Goal: Transaction & Acquisition: Book appointment/travel/reservation

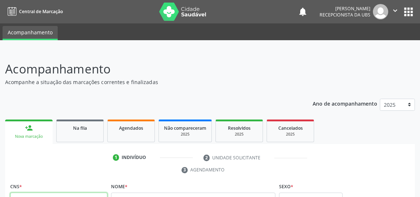
scroll to position [63, 0]
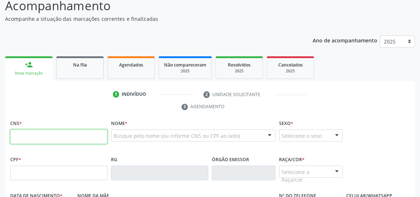
drag, startPoint x: 0, startPoint y: 0, endPoint x: 40, endPoint y: 138, distance: 143.8
click at [40, 138] on input "text" at bounding box center [58, 136] width 97 height 15
type input "702 3071 3867 7411"
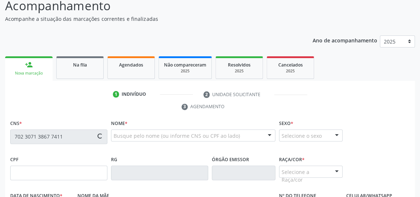
type input "150.451.234-08"
type input "[DATE]"
type input "[PERSON_NAME]"
type input "[PHONE_NUMBER]"
type input "1A"
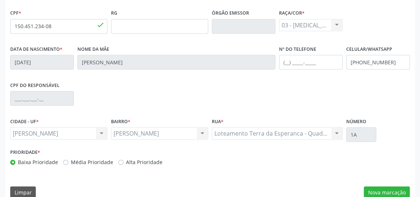
scroll to position [221, 0]
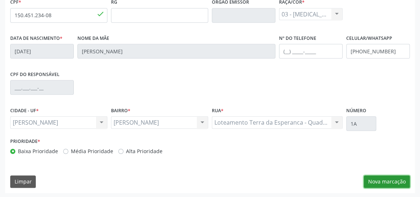
click at [393, 179] on button "Nova marcação" at bounding box center [387, 181] width 46 height 12
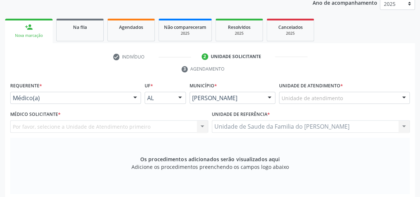
scroll to position [88, 0]
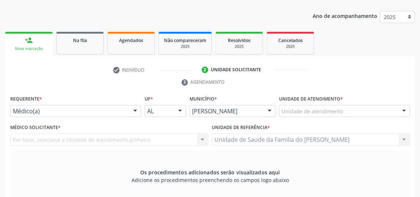
click at [136, 111] on div at bounding box center [135, 111] width 11 height 12
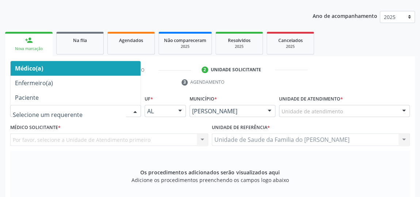
click at [109, 69] on span "Médico(a)" at bounding box center [76, 68] width 130 height 15
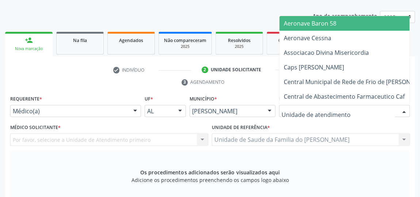
type input "J"
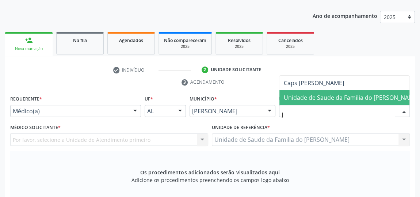
click at [345, 100] on span "Unidade de Saude da Familia do [PERSON_NAME]" at bounding box center [351, 98] width 135 height 8
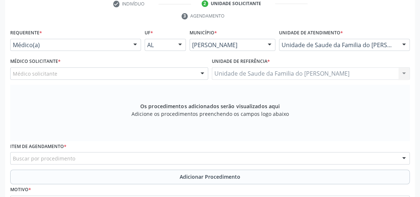
scroll to position [154, 0]
click at [202, 72] on div at bounding box center [202, 73] width 11 height 12
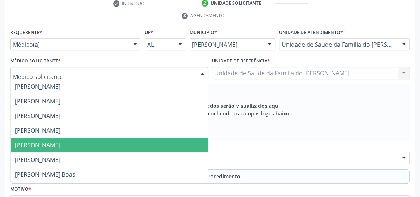
click at [150, 141] on span "[PERSON_NAME]" at bounding box center [109, 145] width 197 height 15
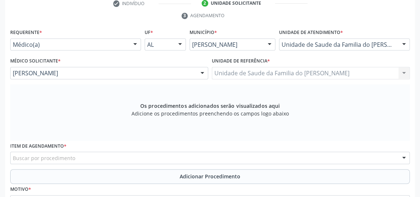
scroll to position [188, 0]
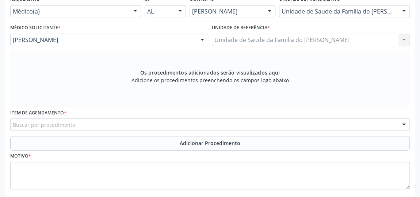
click at [117, 124] on div "Buscar por procedimento" at bounding box center [210, 124] width 400 height 12
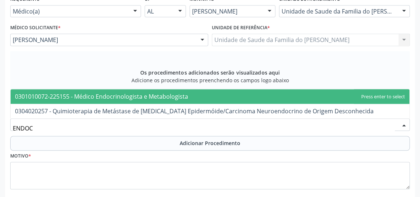
type input "ENDOCR"
click at [117, 93] on span "0301010072-225155 - Médico Endocrinologista e Metabologista" at bounding box center [101, 96] width 173 height 8
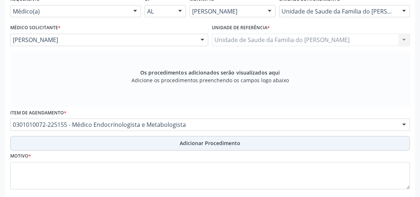
click at [126, 142] on button "Adicionar Procedimento" at bounding box center [210, 143] width 400 height 15
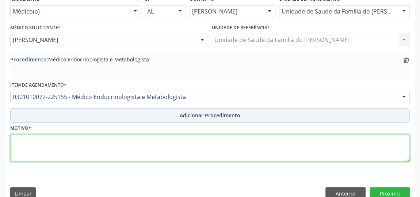
click at [126, 142] on textarea at bounding box center [210, 148] width 400 height 28
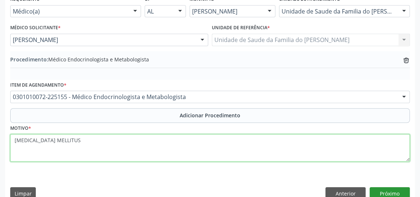
type textarea "[MEDICAL_DATA] MELLITUS"
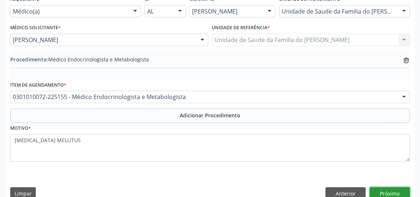
click at [382, 190] on button "Próximo" at bounding box center [390, 193] width 40 height 12
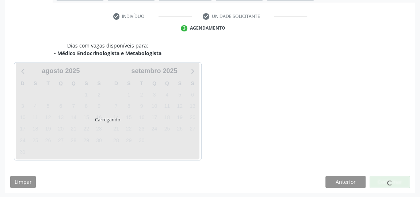
scroll to position [163, 0]
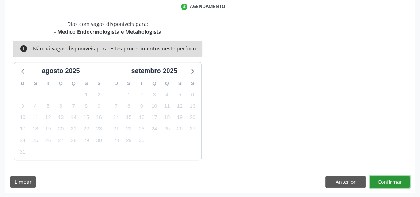
click at [383, 180] on button "Confirmar" at bounding box center [390, 182] width 40 height 12
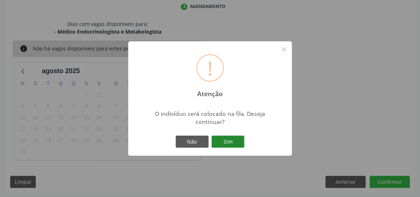
click at [223, 140] on button "Sim" at bounding box center [228, 142] width 33 height 12
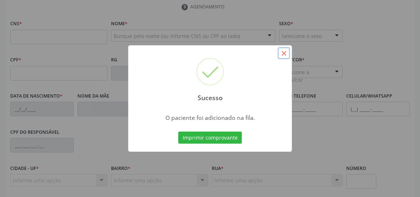
click at [281, 55] on button "×" at bounding box center [284, 53] width 12 height 12
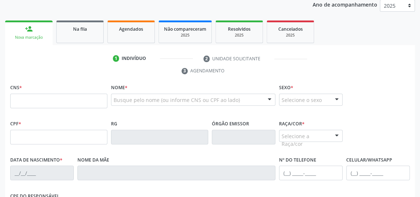
scroll to position [63, 0]
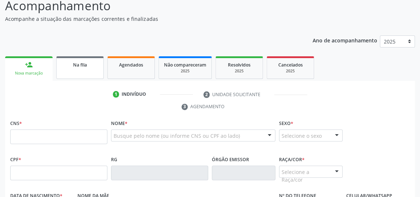
click at [73, 68] on link "Na fila" at bounding box center [80, 67] width 48 height 23
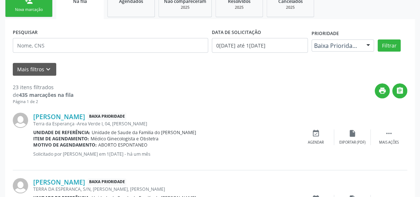
scroll to position [130, 0]
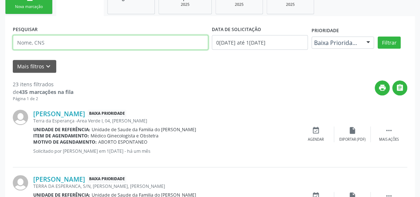
click at [144, 42] on input "text" at bounding box center [111, 42] width 196 height 15
type input "M"
click at [136, 43] on input "text" at bounding box center [111, 42] width 196 height 15
type input "M"
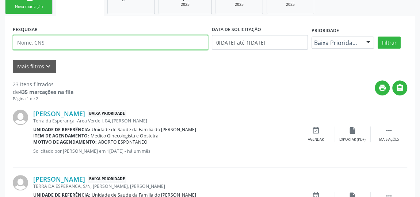
click at [101, 43] on input "text" at bounding box center [111, 42] width 196 height 15
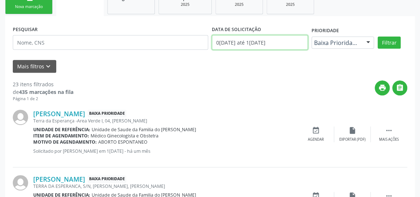
click at [272, 43] on input "0[DATE] até 1[DATE]" at bounding box center [260, 42] width 96 height 15
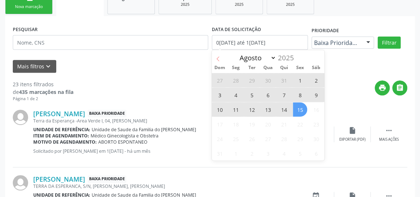
click at [223, 58] on span at bounding box center [218, 56] width 12 height 12
select select "6"
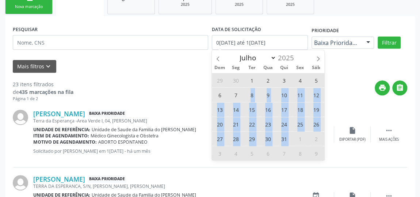
drag, startPoint x: 251, startPoint y: 90, endPoint x: 294, endPoint y: 145, distance: 69.6
click at [294, 145] on div "29 30 1 2 3 4 5 6 7 8 9 10 11 12 13 14 15 16 17 18 19 20 21 22 23 24 25 26 27 2…" at bounding box center [268, 117] width 113 height 88
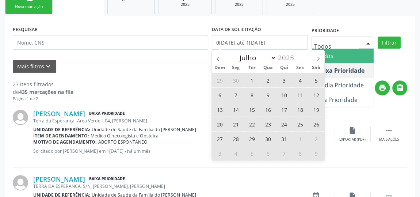
click at [370, 42] on div at bounding box center [368, 43] width 11 height 12
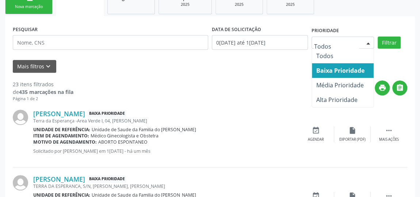
click at [355, 68] on span "Baixa Prioridade" at bounding box center [341, 71] width 48 height 8
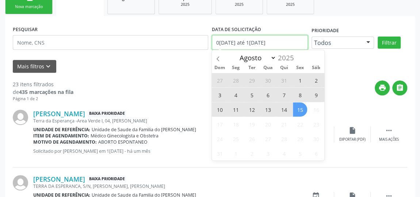
click at [284, 42] on input "0[DATE] até 1[DATE]" at bounding box center [260, 42] width 96 height 15
click at [216, 58] on icon at bounding box center [218, 58] width 5 height 5
select select "6"
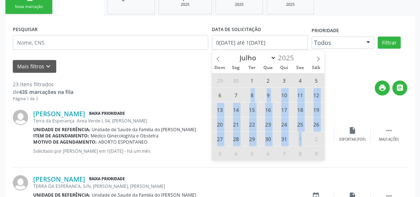
drag, startPoint x: 249, startPoint y: 92, endPoint x: 304, endPoint y: 139, distance: 72.7
click at [304, 139] on div "29 30 1 2 3 4 5 6 7 8 9 10 11 12 13 14 15 16 17 18 19 20 21 22 23 24 25 26 27 2…" at bounding box center [268, 117] width 113 height 88
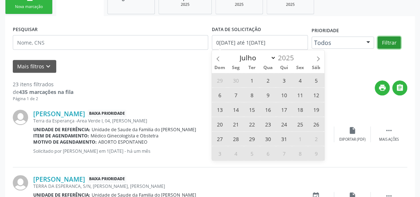
click at [387, 43] on button "Filtrar" at bounding box center [389, 43] width 23 height 12
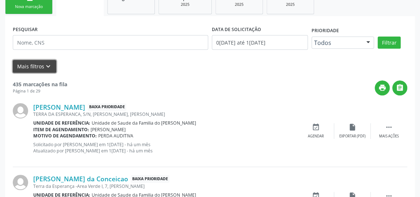
click at [37, 63] on button "Mais filtros keyboard_arrow_down" at bounding box center [34, 66] width 43 height 13
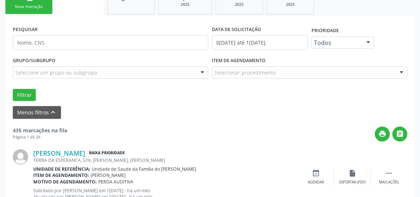
click at [288, 70] on div "Selecionar procedimento" at bounding box center [310, 72] width 196 height 12
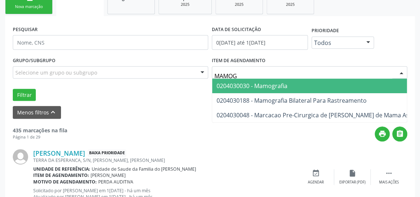
type input "MAMOGR"
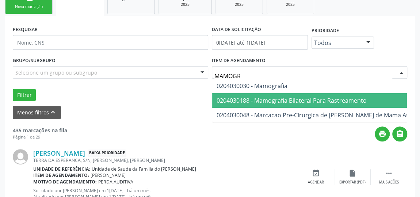
click at [281, 98] on span "0204030188 - Mamografia Bilateral Para Rastreamento" at bounding box center [292, 101] width 150 height 8
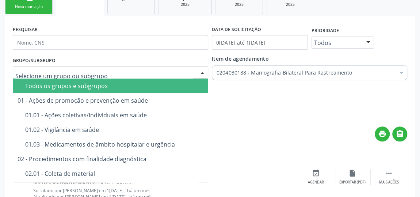
click at [203, 73] on div at bounding box center [202, 73] width 11 height 12
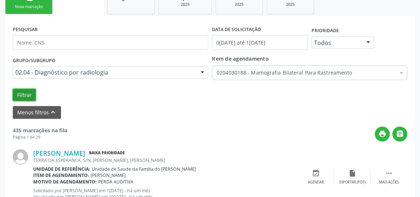
click at [20, 91] on button "Filtrar" at bounding box center [24, 95] width 23 height 12
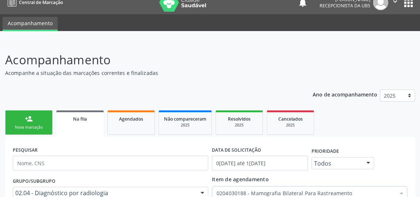
scroll to position [0, 0]
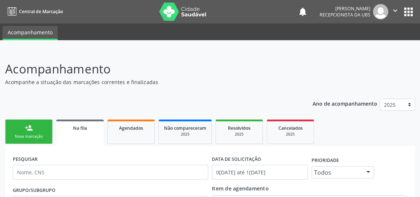
click at [18, 135] on div "Nova marcação" at bounding box center [29, 136] width 37 height 5
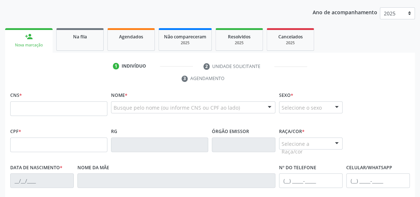
scroll to position [99, 0]
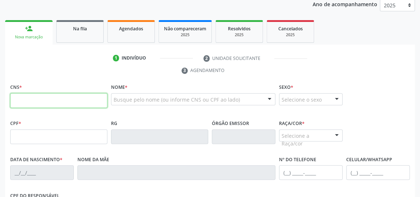
click at [75, 100] on input "text" at bounding box center [58, 100] width 97 height 15
type input "704 1032 3145 5150"
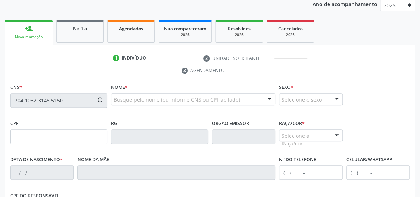
type input "757.457.714-53"
type input "2[DATE]"
type input "[DEMOGRAPHIC_DATA][PERSON_NAME]"
type input "[PHONE_NUMBER]"
type input "21"
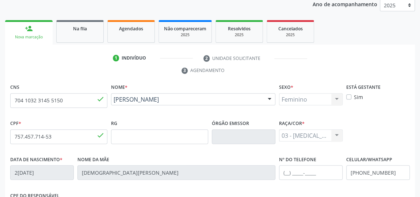
scroll to position [221, 0]
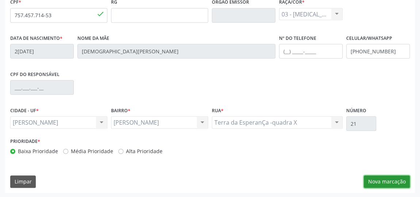
click at [388, 179] on button "Nova marcação" at bounding box center [387, 181] width 46 height 12
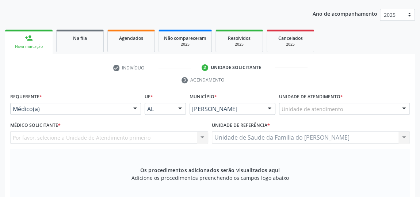
scroll to position [88, 0]
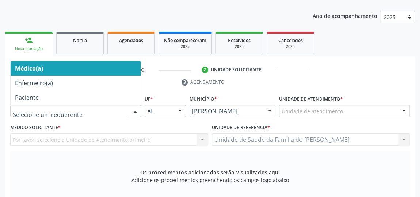
click at [134, 109] on div at bounding box center [135, 111] width 11 height 12
click at [107, 72] on span "Médico(a)" at bounding box center [76, 68] width 130 height 15
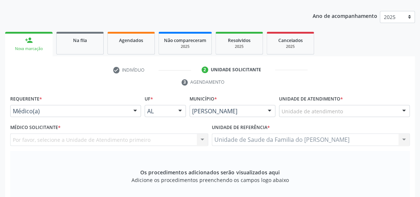
click at [342, 106] on div "Unidade de atendimento" at bounding box center [344, 111] width 131 height 12
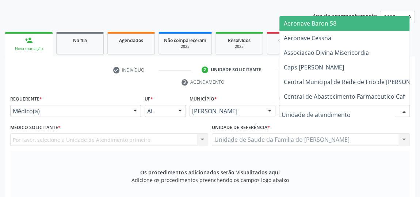
type input "J"
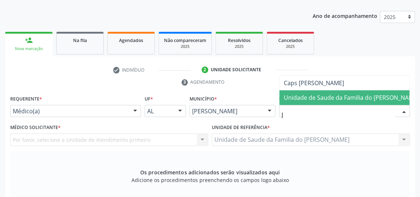
click at [346, 98] on span "Unidade de Saude da Familia do [PERSON_NAME]" at bounding box center [351, 98] width 135 height 8
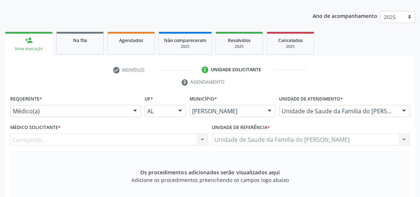
scroll to position [121, 0]
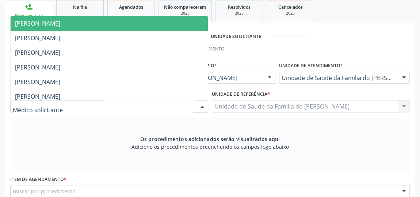
click at [199, 105] on div at bounding box center [202, 107] width 11 height 12
type input "J"
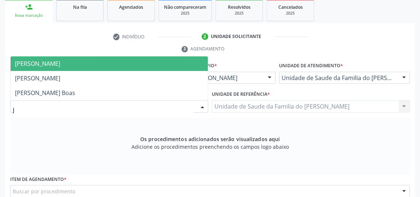
drag, startPoint x: 179, startPoint y: 102, endPoint x: 79, endPoint y: 93, distance: 100.9
click at [75, 93] on span "[PERSON_NAME] Boas" at bounding box center [45, 93] width 60 height 8
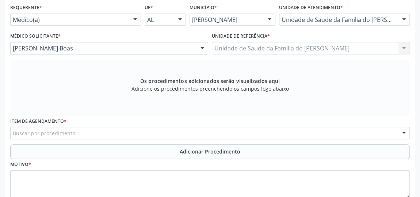
scroll to position [188, 0]
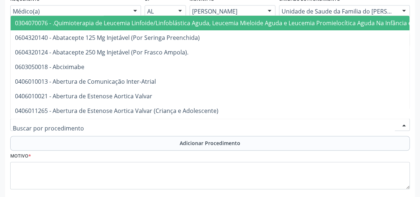
click at [80, 125] on div at bounding box center [210, 124] width 400 height 12
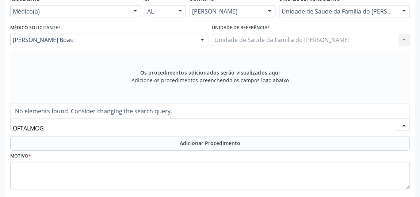
type input "OFTALMO"
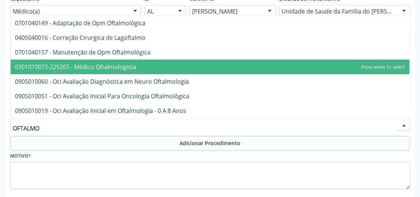
click at [94, 63] on span "0301010072-225265 - Médico Oftalmologista" at bounding box center [75, 67] width 121 height 8
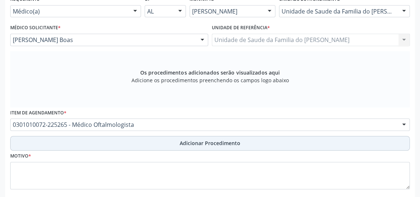
click at [174, 144] on button "Adicionar Procedimento" at bounding box center [210, 143] width 400 height 15
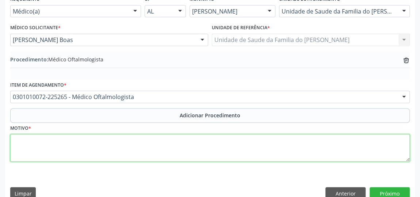
click at [159, 157] on textarea at bounding box center [210, 148] width 400 height 28
click at [29, 136] on textarea "DISTURBIO VISUAL" at bounding box center [210, 148] width 400 height 28
type textarea "DISTÚRBIO VISUAL"
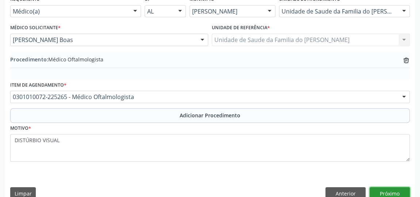
click at [394, 190] on button "Próximo" at bounding box center [390, 193] width 40 height 12
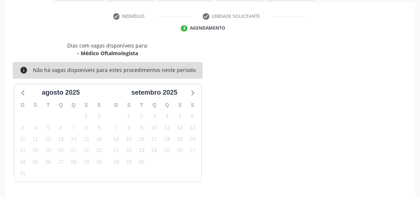
scroll to position [163, 0]
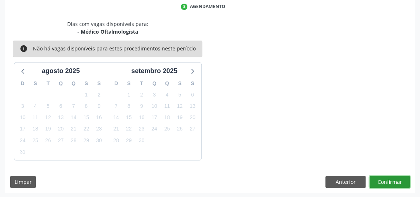
click at [393, 180] on button "Confirmar" at bounding box center [390, 182] width 40 height 12
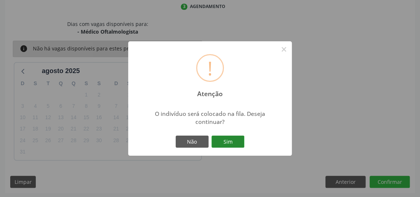
click at [231, 142] on button "Sim" at bounding box center [228, 142] width 33 height 12
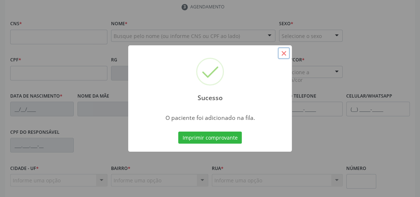
click at [287, 53] on button "×" at bounding box center [284, 53] width 12 height 12
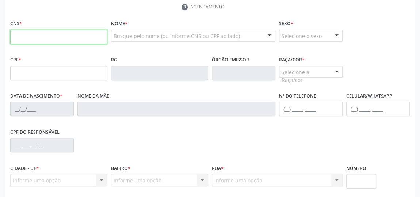
click at [88, 37] on input "text" at bounding box center [58, 37] width 97 height 15
type input "704 1032 3145 5150"
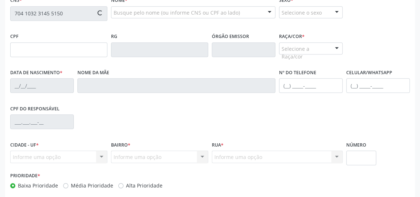
scroll to position [221, 0]
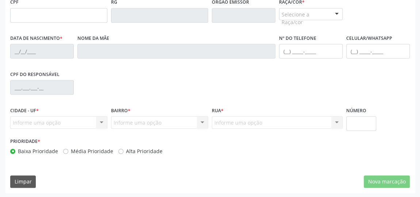
type input "757.457.714-53"
type input "2[DATE]"
type input "[DEMOGRAPHIC_DATA][PERSON_NAME]"
type input "[PHONE_NUMBER]"
type input "21"
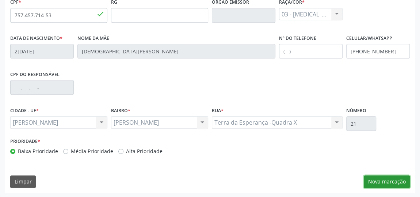
click at [382, 180] on button "Nova marcação" at bounding box center [387, 181] width 46 height 12
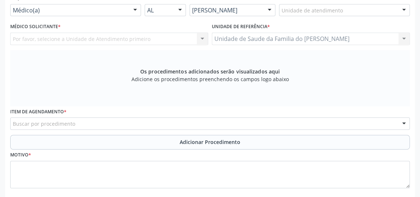
scroll to position [121, 0]
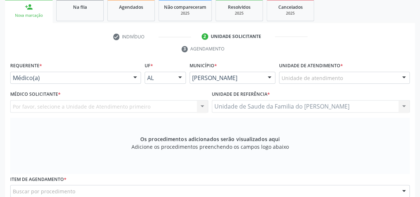
click at [130, 77] on div at bounding box center [135, 78] width 11 height 12
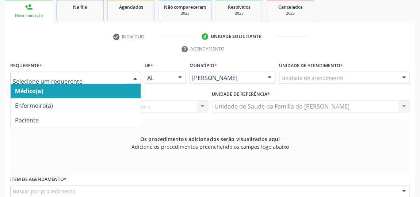
click at [105, 90] on span "Médico(a)" at bounding box center [76, 91] width 130 height 15
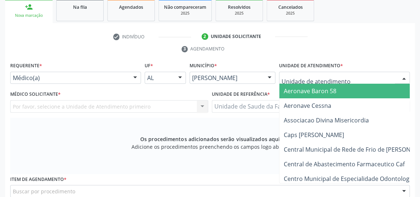
type input "J"
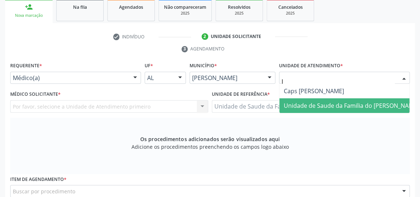
click at [330, 106] on span "Unidade de Saude da Familia do [PERSON_NAME]" at bounding box center [351, 106] width 135 height 8
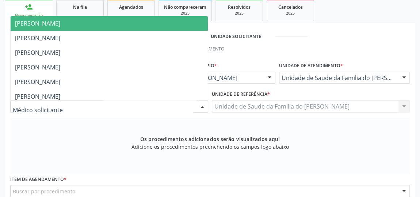
click at [175, 105] on div at bounding box center [109, 106] width 198 height 12
type input "J"
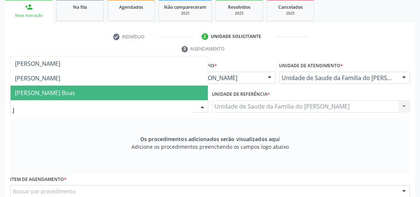
click at [147, 88] on span "[PERSON_NAME] Boas" at bounding box center [109, 93] width 197 height 15
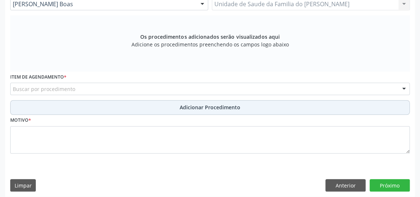
scroll to position [227, 0]
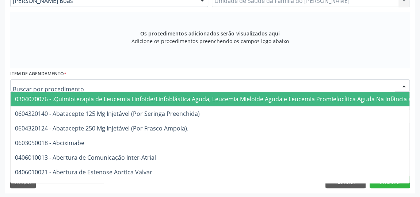
click at [146, 88] on div at bounding box center [210, 85] width 400 height 12
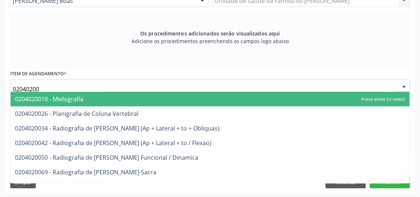
type input "020402006"
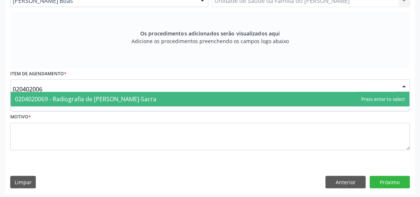
click at [145, 96] on span "0204020069 - Radiografia de [PERSON_NAME]-Sacra" at bounding box center [85, 99] width 141 height 8
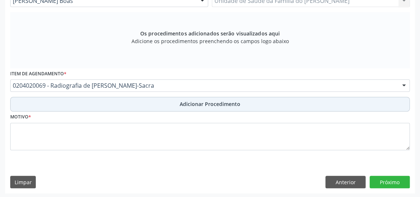
click at [145, 104] on button "Adicionar Procedimento" at bounding box center [210, 104] width 400 height 15
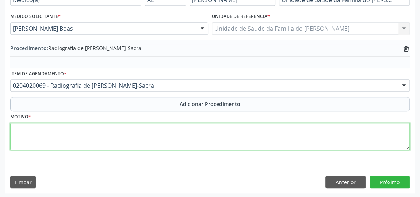
click at [129, 135] on textarea at bounding box center [210, 137] width 400 height 28
click at [169, 137] on textarea "AVALIACAO" at bounding box center [210, 137] width 400 height 28
click at [31, 131] on textarea "AVALIACAO" at bounding box center [210, 137] width 400 height 28
type textarea "AVALIAÇÃO"
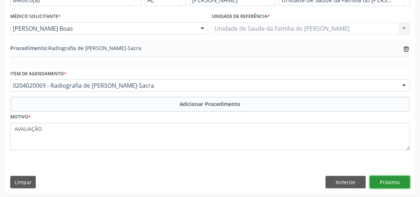
click at [382, 183] on button "Próximo" at bounding box center [390, 182] width 40 height 12
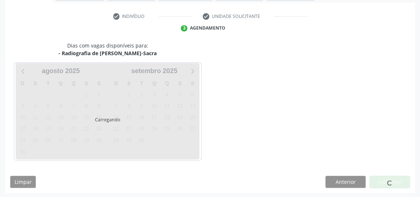
scroll to position [163, 0]
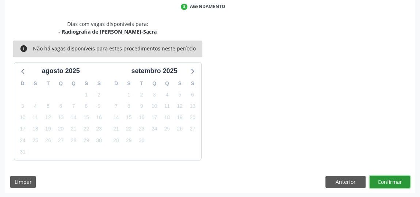
click at [382, 183] on button "Confirmar" at bounding box center [390, 182] width 40 height 12
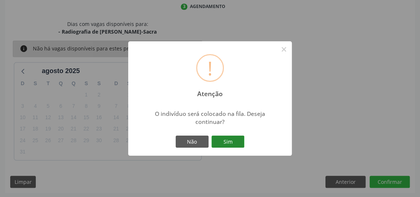
click at [234, 143] on button "Sim" at bounding box center [228, 142] width 33 height 12
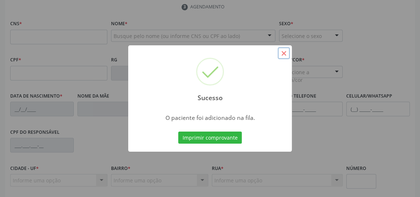
click at [284, 52] on button "×" at bounding box center [284, 53] width 12 height 12
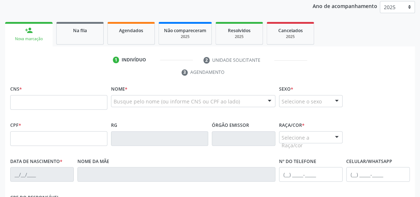
scroll to position [97, 0]
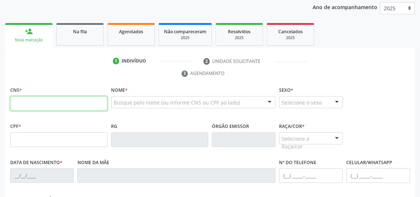
click at [51, 108] on input "text" at bounding box center [58, 103] width 97 height 15
type input "898 0027 0035 9609"
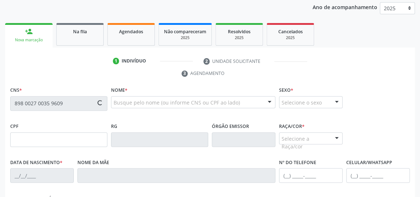
type input "151.879.074-76"
type input "1[DATE]"
type input "[PERSON_NAME]"
type input "[PHONE_NUMBER]"
type input "13B"
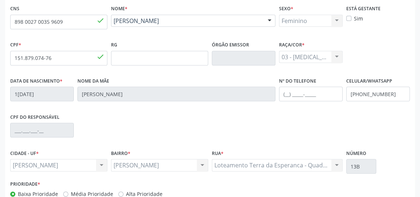
scroll to position [221, 0]
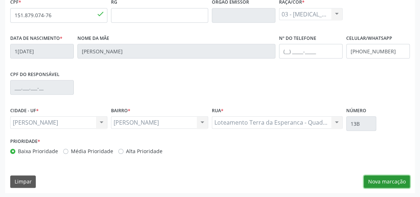
click at [390, 180] on button "Nova marcação" at bounding box center [387, 181] width 46 height 12
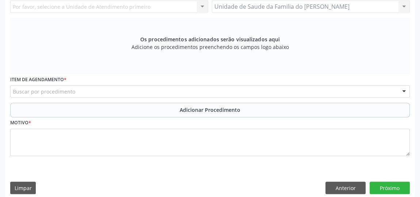
scroll to position [154, 0]
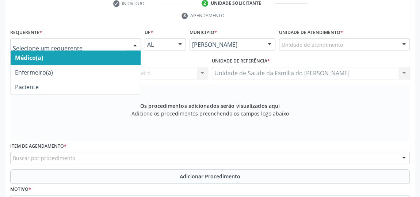
click at [132, 43] on div at bounding box center [135, 45] width 11 height 12
click at [103, 58] on span "Médico(a)" at bounding box center [76, 57] width 130 height 15
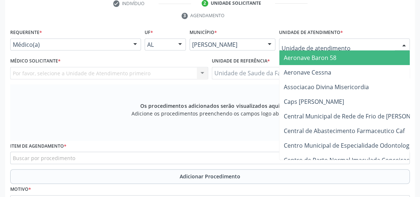
type input "J"
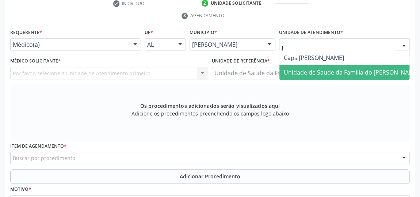
click at [334, 71] on span "Unidade de Saude da Familia do [PERSON_NAME]" at bounding box center [351, 72] width 135 height 8
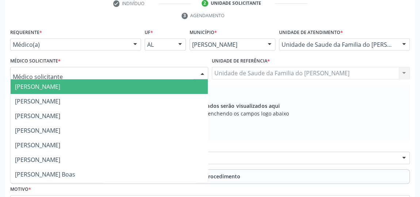
click at [198, 68] on div at bounding box center [202, 73] width 11 height 12
type input "J"
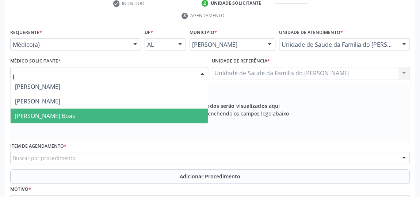
click at [142, 111] on span "[PERSON_NAME] Boas" at bounding box center [109, 116] width 197 height 15
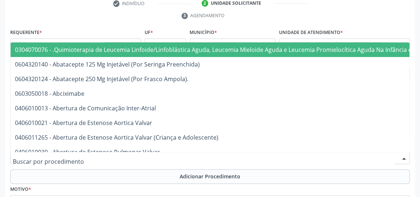
click at [124, 157] on div at bounding box center [210, 158] width 400 height 12
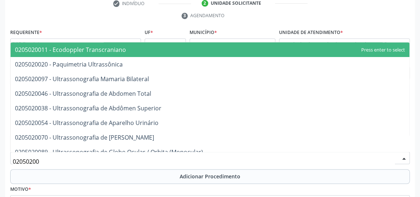
type input "020502004"
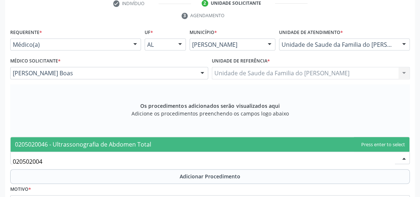
click at [137, 144] on span "0205020046 - Ultrassonografia de Abdomen Total" at bounding box center [83, 144] width 136 height 8
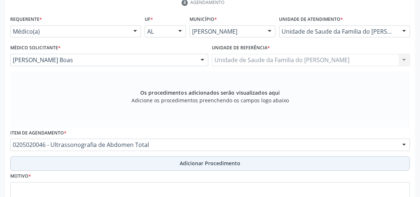
scroll to position [188, 0]
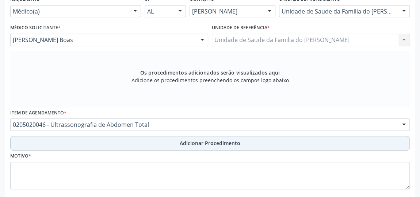
click at [141, 141] on button "Adicionar Procedimento" at bounding box center [210, 143] width 400 height 15
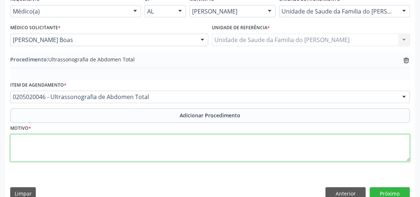
click at [136, 154] on textarea at bounding box center [210, 148] width 400 height 28
click at [159, 159] on textarea "COLELETIASE" at bounding box center [210, 148] width 400 height 28
click at [31, 137] on textarea "COLELETIASE" at bounding box center [210, 148] width 400 height 28
click at [31, 138] on textarea "COLELETIASE" at bounding box center [210, 148] width 400 height 28
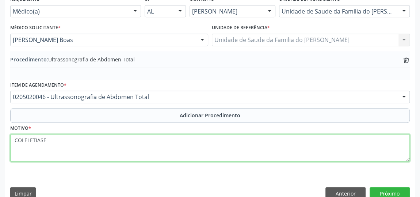
click at [31, 138] on textarea "COLELETIASE" at bounding box center [210, 148] width 400 height 28
type textarea "COLELETIASE"
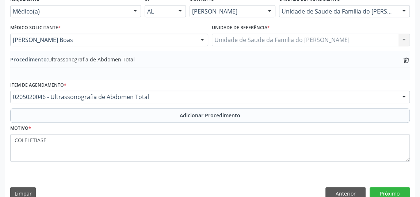
drag, startPoint x: 31, startPoint y: 138, endPoint x: 114, endPoint y: 165, distance: 87.2
click at [114, 165] on fieldset "Motivo * COLELETIASE" at bounding box center [210, 145] width 400 height 44
click at [398, 189] on button "Próximo" at bounding box center [390, 193] width 40 height 12
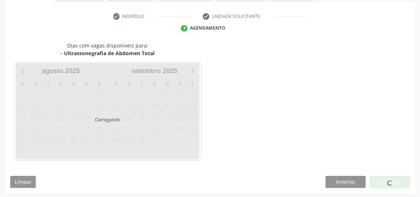
scroll to position [163, 0]
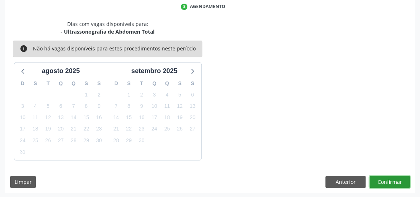
click at [394, 182] on button "Confirmar" at bounding box center [390, 182] width 40 height 12
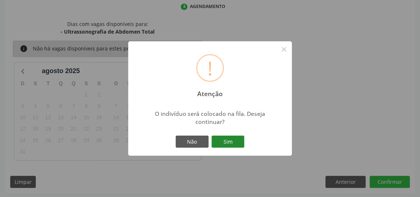
click at [228, 144] on button "Sim" at bounding box center [228, 142] width 33 height 12
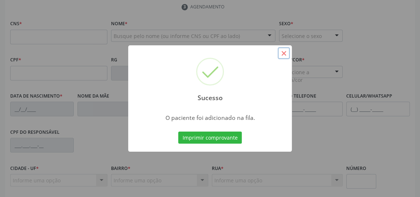
click at [280, 53] on button "×" at bounding box center [284, 53] width 12 height 12
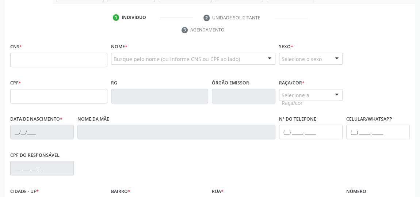
scroll to position [130, 0]
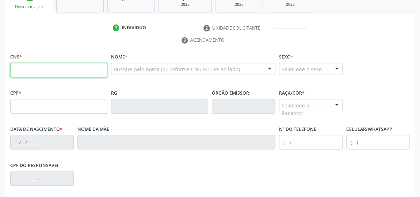
click at [72, 72] on input "text" at bounding box center [58, 70] width 97 height 15
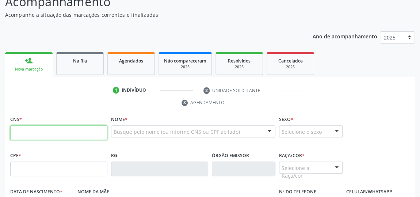
scroll to position [63, 0]
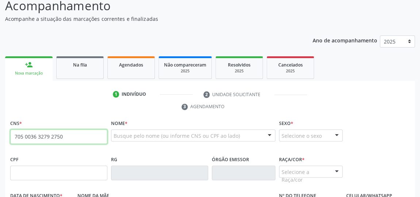
type input "705 0036 3279 2750"
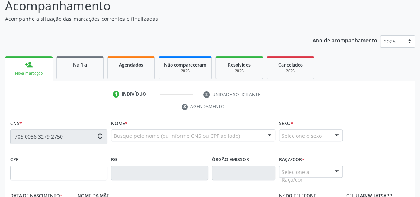
type input "265.992.955-68"
type input "1[DATE]"
type input "[PERSON_NAME]"
type input "[PHONE_NUMBER]"
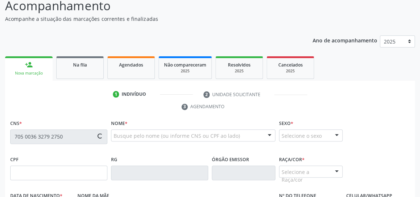
type input "S/N"
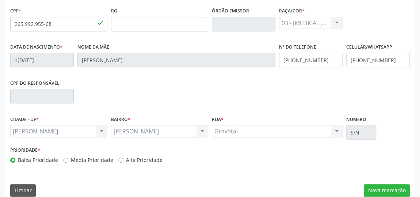
scroll to position [221, 0]
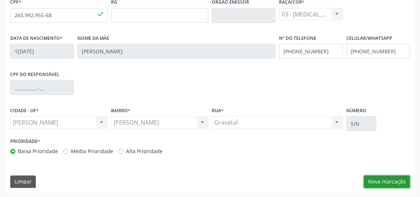
click at [384, 182] on button "Nova marcação" at bounding box center [387, 181] width 46 height 12
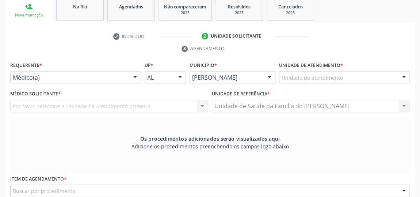
scroll to position [121, 0]
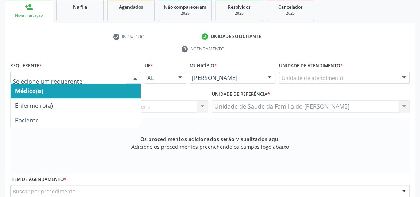
click at [98, 91] on span "Médico(a)" at bounding box center [76, 91] width 130 height 15
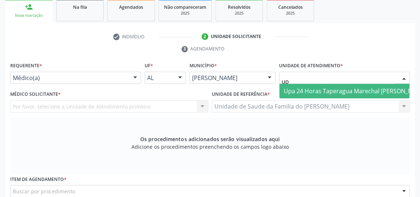
type input "upa"
click at [338, 90] on span "Upa 24 Horas Taperagua Marechal [PERSON_NAME]" at bounding box center [355, 91] width 143 height 8
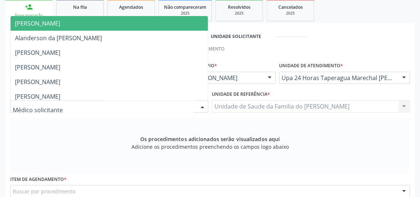
click at [200, 106] on div at bounding box center [202, 107] width 11 height 12
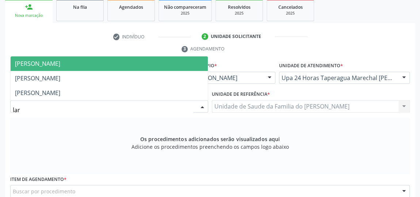
type input "[PERSON_NAME]"
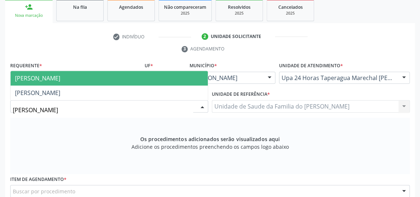
click at [146, 73] on span "[PERSON_NAME]" at bounding box center [109, 78] width 197 height 15
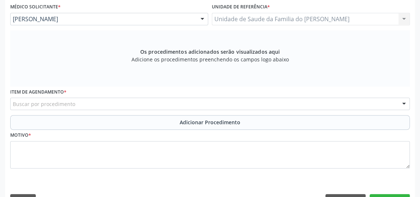
scroll to position [221, 0]
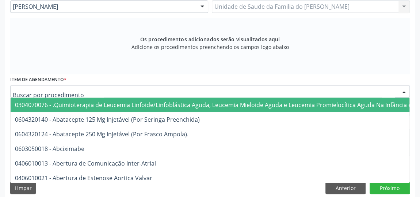
click at [143, 90] on div at bounding box center [210, 91] width 400 height 12
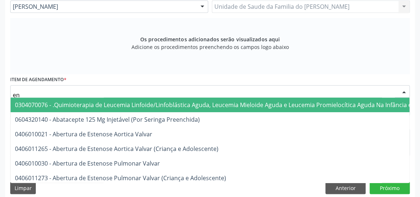
type input "e"
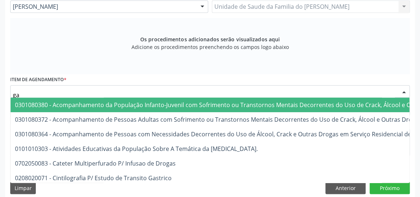
type input "g"
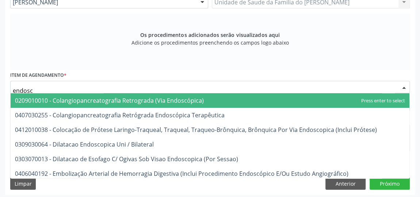
scroll to position [227, 0]
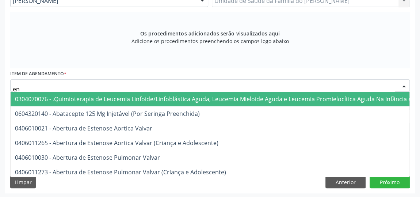
type input "e"
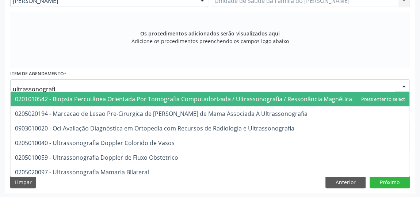
type input "ultrassonografia"
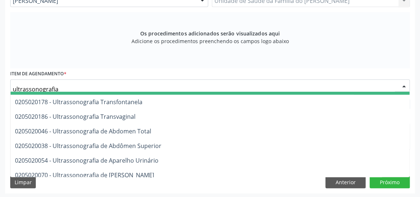
scroll to position [133, 0]
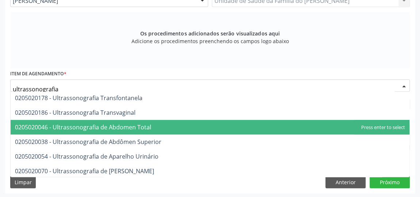
click at [159, 128] on span "0205020046 - Ultrassonografia de Abdomen Total" at bounding box center [210, 127] width 399 height 15
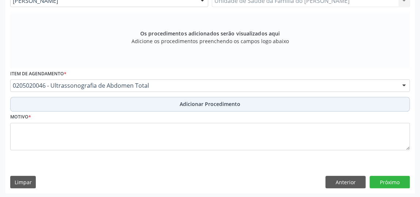
click at [175, 100] on button "Adicionar Procedimento" at bounding box center [210, 104] width 400 height 15
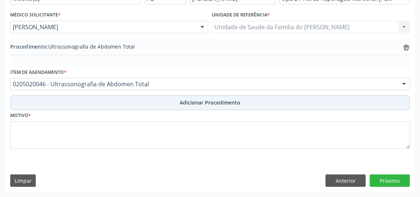
scroll to position [199, 0]
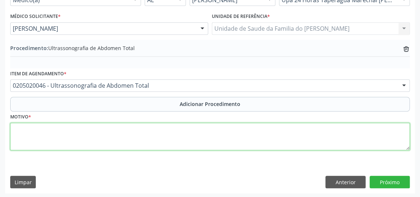
click at [163, 136] on textarea at bounding box center [210, 137] width 400 height 28
type textarea "d"
type textarea "[PERSON_NAME]"
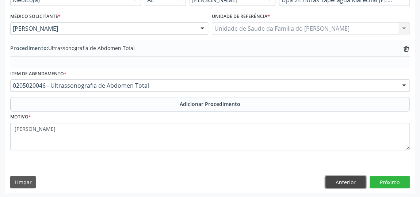
click at [340, 178] on button "Anterior" at bounding box center [346, 182] width 40 height 12
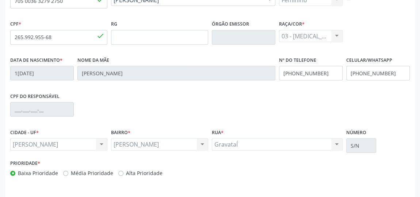
scroll to position [166, 0]
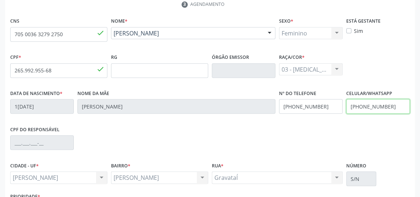
drag, startPoint x: 397, startPoint y: 103, endPoint x: 364, endPoint y: 106, distance: 32.3
click at [364, 106] on input "[PHONE_NUMBER]" at bounding box center [379, 106] width 64 height 15
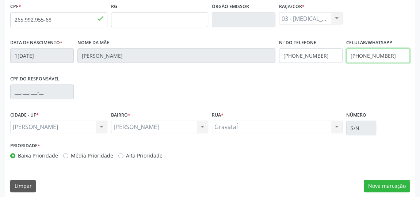
scroll to position [221, 0]
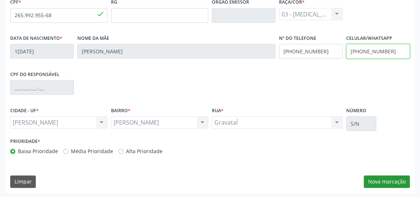
type input "[PHONE_NUMBER]"
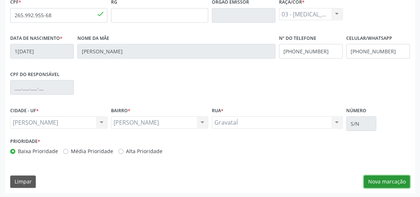
click at [398, 183] on button "Nova marcação" at bounding box center [387, 181] width 46 height 12
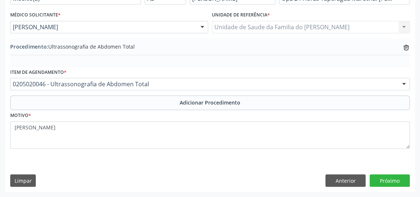
scroll to position [199, 0]
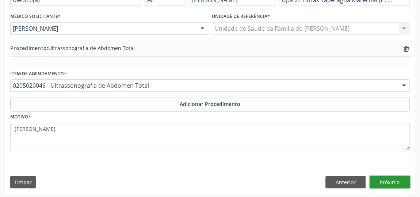
click at [391, 180] on button "Próximo" at bounding box center [390, 182] width 40 height 12
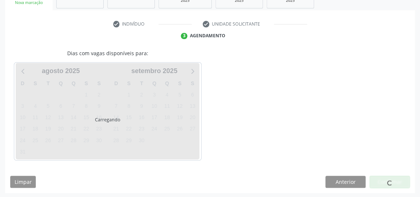
scroll to position [155, 0]
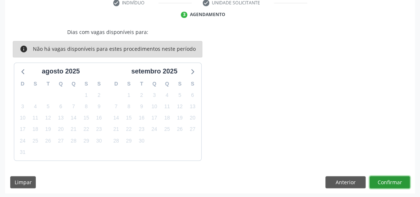
click at [391, 180] on button "Confirmar" at bounding box center [390, 182] width 40 height 12
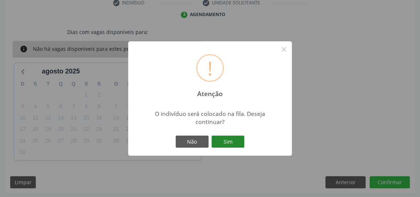
click at [229, 145] on button "Sim" at bounding box center [228, 142] width 33 height 12
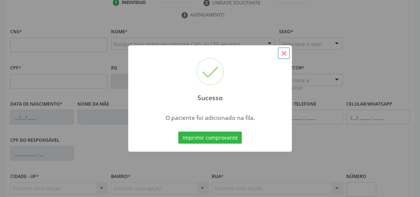
click at [284, 56] on button "×" at bounding box center [284, 53] width 12 height 12
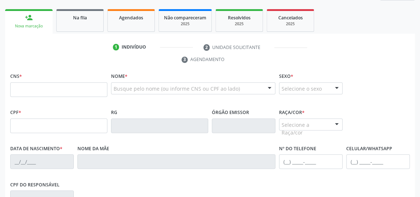
scroll to position [56, 0]
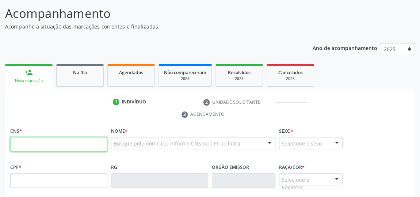
click at [49, 144] on input "text" at bounding box center [58, 144] width 97 height 15
type input "705 0036 3279 2750"
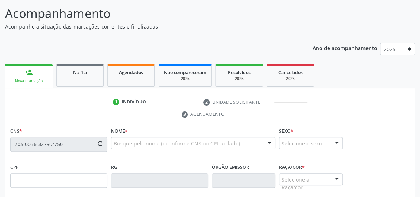
type input "265.992.955-68"
type input "1[DATE]"
type input "[PERSON_NAME]"
type input "[PHONE_NUMBER]"
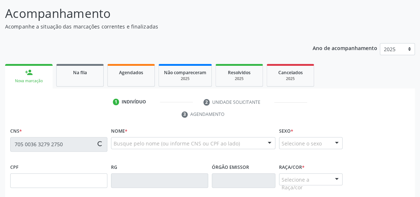
type input "S/N"
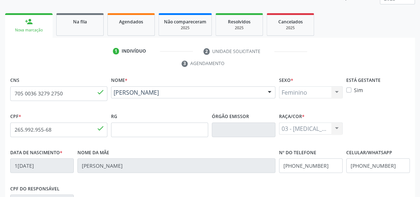
scroll to position [221, 0]
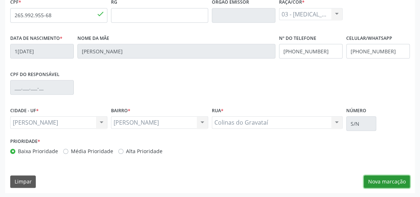
click at [379, 178] on button "Nova marcação" at bounding box center [387, 181] width 46 height 12
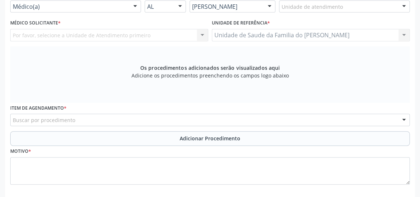
scroll to position [154, 0]
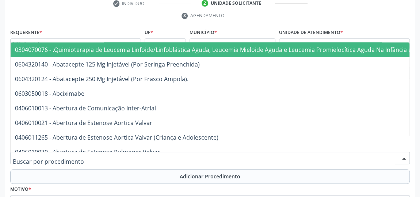
click at [180, 155] on div at bounding box center [210, 158] width 400 height 12
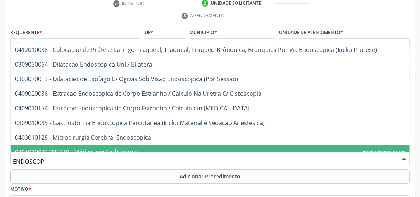
click at [288, 164] on input "ENDOSCOPI" at bounding box center [204, 161] width 382 height 15
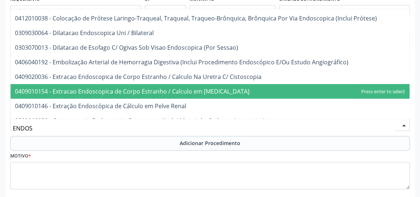
scroll to position [0, 0]
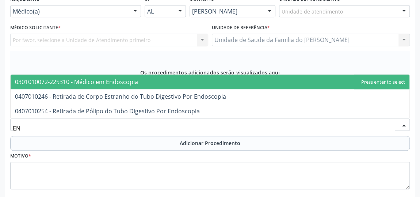
type input "E"
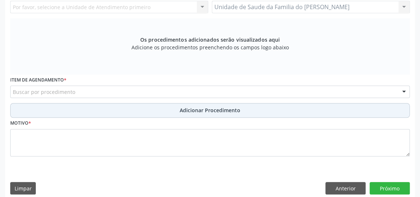
scroll to position [221, 0]
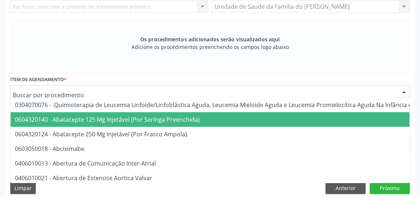
click at [83, 90] on div at bounding box center [210, 91] width 400 height 12
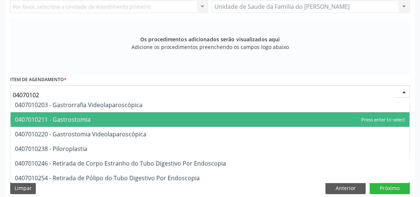
scroll to position [227, 0]
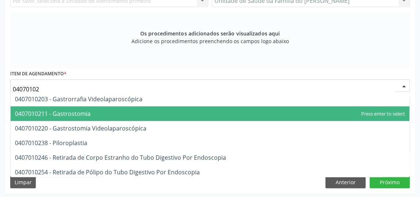
type input "040701024"
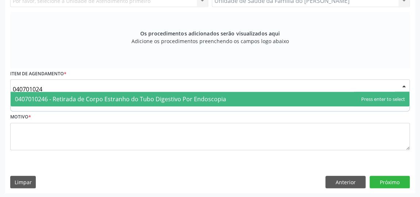
click at [83, 96] on span "0407010246 - Retirada de Corpo Estranho do Tubo Digestivo Por Endoscopia" at bounding box center [120, 99] width 211 height 8
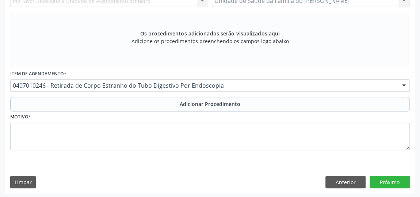
click at [83, 97] on button "Adicionar Procedimento" at bounding box center [210, 104] width 400 height 15
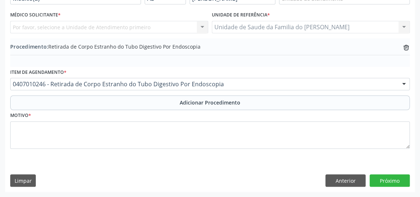
scroll to position [199, 0]
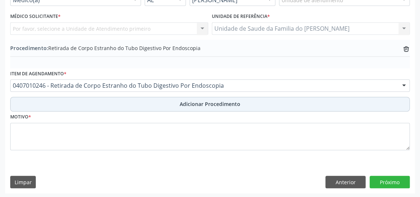
click at [203, 101] on span "Adicionar Procedimento" at bounding box center [210, 104] width 61 height 8
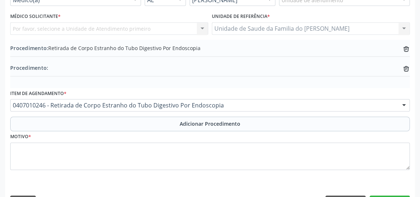
scroll to position [218, 0]
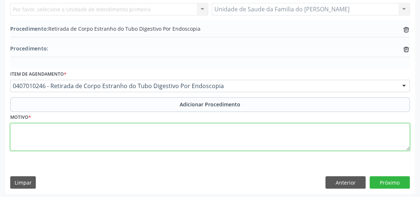
click at [171, 135] on textarea at bounding box center [210, 137] width 400 height 28
type textarea "PIROSE"
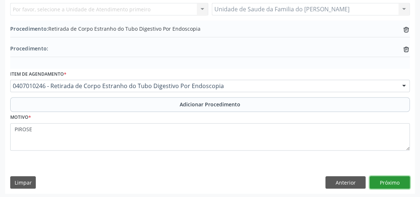
click at [389, 182] on button "Próximo" at bounding box center [390, 182] width 40 height 12
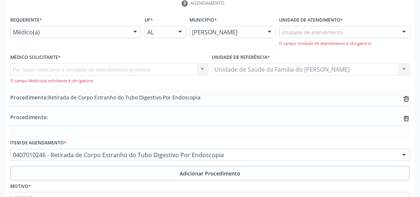
scroll to position [160, 0]
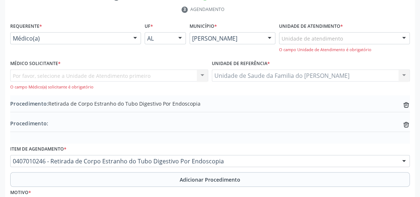
click at [353, 41] on div "Unidade de atendimento" at bounding box center [344, 38] width 131 height 12
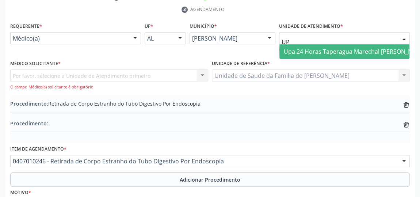
type input "UPA"
click at [353, 48] on span "Upa 24 Horas Taperagua Marechal [PERSON_NAME]" at bounding box center [355, 52] width 143 height 8
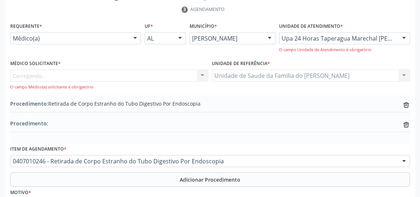
click at [198, 75] on div "Carregando... Nenhum resultado encontrado para: " " Não há nenhuma opção para s…" at bounding box center [109, 79] width 198 height 21
click at [153, 77] on div "Médico solicitante" at bounding box center [109, 75] width 198 height 12
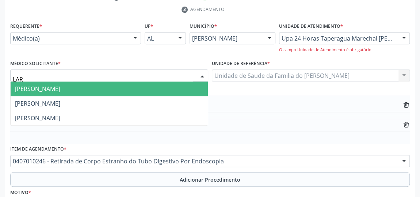
type input "[PERSON_NAME]"
click at [121, 91] on span "[PERSON_NAME]" at bounding box center [109, 89] width 197 height 15
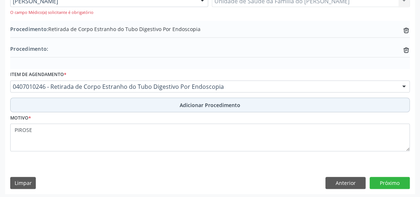
scroll to position [236, 0]
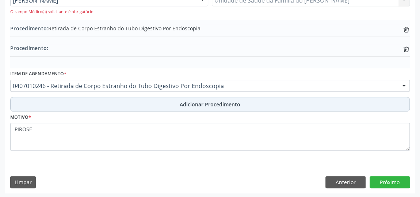
click at [234, 105] on span "Adicionar Procedimento" at bounding box center [210, 105] width 61 height 8
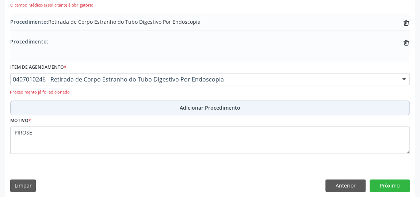
scroll to position [246, 0]
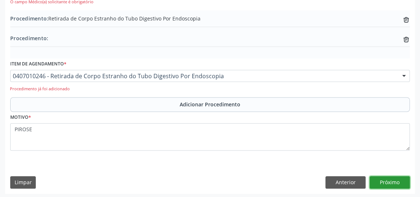
click at [391, 182] on button "Próximo" at bounding box center [390, 182] width 40 height 12
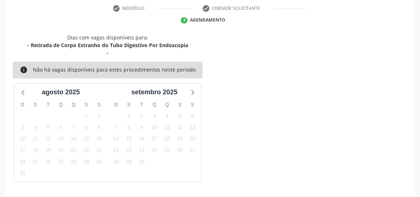
scroll to position [171, 0]
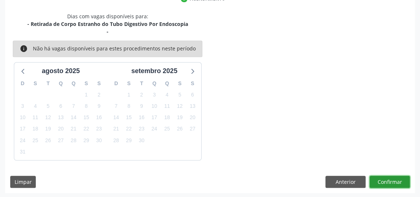
click at [391, 182] on button "Confirmar" at bounding box center [390, 182] width 40 height 12
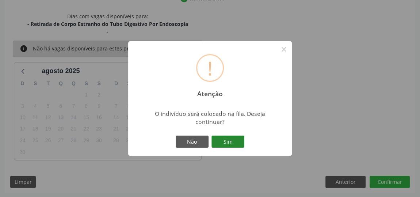
click at [234, 146] on button "Sim" at bounding box center [228, 142] width 33 height 12
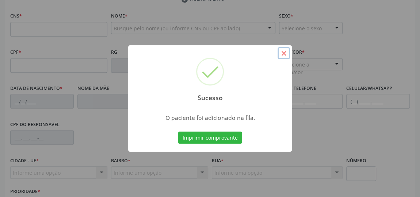
click at [288, 53] on button "×" at bounding box center [284, 53] width 12 height 12
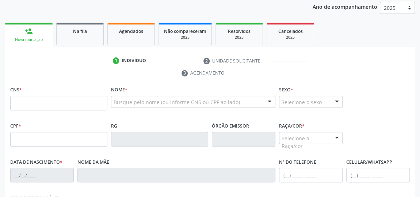
scroll to position [38, 0]
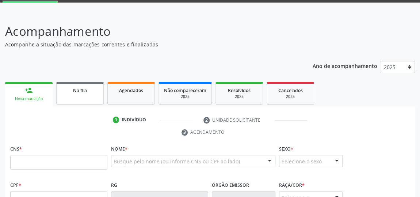
click at [84, 92] on span "Na fila" at bounding box center [80, 90] width 14 height 6
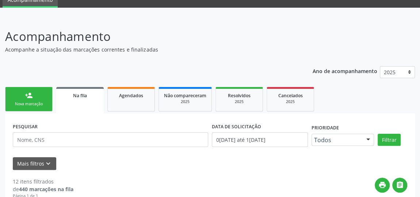
scroll to position [99, 0]
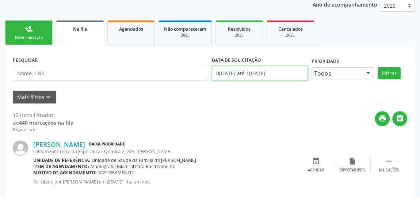
click at [281, 73] on input "0[DATE] até 1[DATE]" at bounding box center [260, 73] width 96 height 15
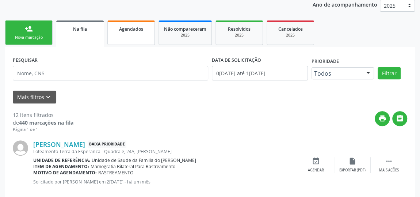
click at [137, 35] on link "Agendados" at bounding box center [131, 32] width 48 height 24
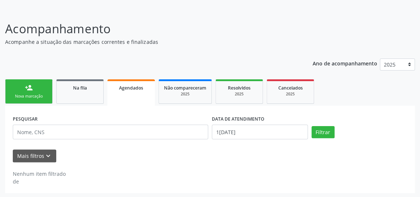
scroll to position [33, 0]
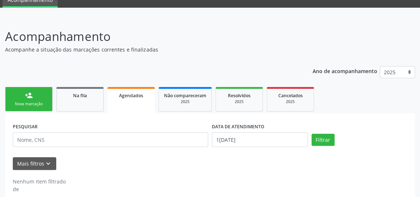
click at [35, 30] on p "Acompanhamento" at bounding box center [148, 36] width 287 height 18
click at [33, 97] on link "person_add Nova marcação" at bounding box center [29, 99] width 48 height 24
click at [84, 98] on div "Na fila" at bounding box center [80, 95] width 37 height 8
select select "7"
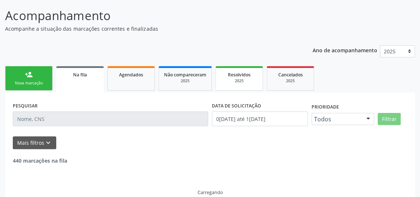
scroll to position [64, 0]
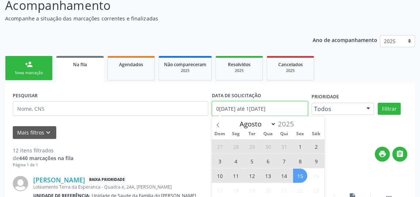
drag, startPoint x: 296, startPoint y: 106, endPoint x: 199, endPoint y: 109, distance: 97.3
click at [199, 109] on div "PESQUISAR DATA DE SOLICITAÇÃO 0[DATE] até 1[DATE] Prioridade Todos Todos Baixa …" at bounding box center [210, 105] width 398 height 31
select select "0"
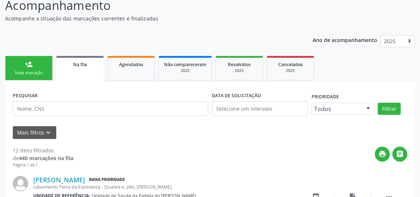
click at [356, 137] on div "Mais filtros keyboard_arrow_down" at bounding box center [210, 132] width 398 height 13
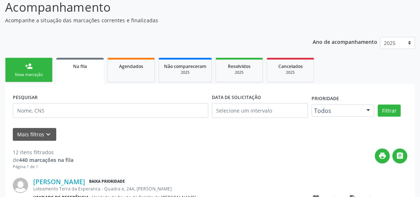
scroll to position [133, 0]
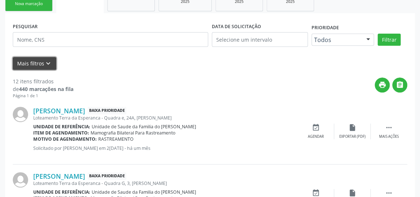
click at [31, 61] on button "Mais filtros keyboard_arrow_down" at bounding box center [34, 63] width 43 height 13
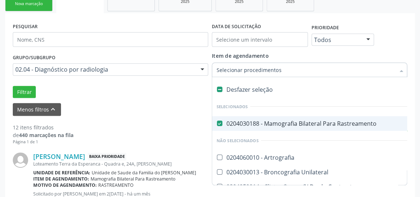
drag, startPoint x: 359, startPoint y: 65, endPoint x: 247, endPoint y: 79, distance: 113.5
click at [247, 75] on div "Desfazer seleção Selecionados 0204030188 - Mamografia Bilateral Para Rastreamen…" at bounding box center [310, 69] width 196 height 12
click at [221, 121] on Rastreamento at bounding box center [219, 123] width 5 height 5
click at [217, 121] on Rastreamento "checkbox" at bounding box center [214, 123] width 5 height 5
checkbox Rastreamento "false"
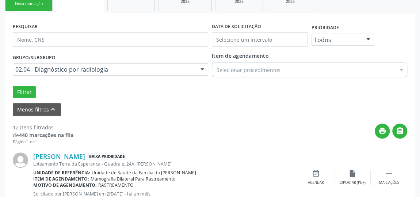
click at [182, 109] on div "Menos filtros keyboard_arrow_up" at bounding box center [210, 109] width 398 height 13
drag, startPoint x: 19, startPoint y: 91, endPoint x: 102, endPoint y: 100, distance: 83.4
click at [20, 91] on button "Filtrar" at bounding box center [24, 92] width 23 height 12
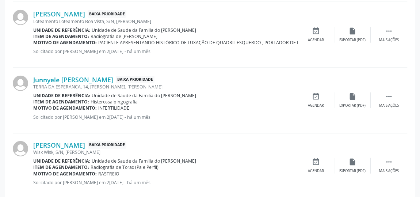
scroll to position [1093, 0]
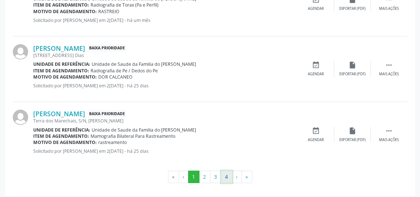
click at [224, 173] on button "4" at bounding box center [226, 177] width 11 height 12
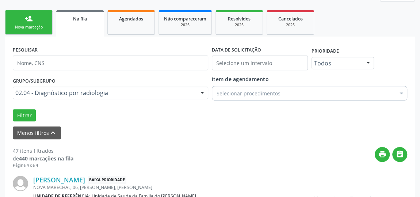
scroll to position [250, 0]
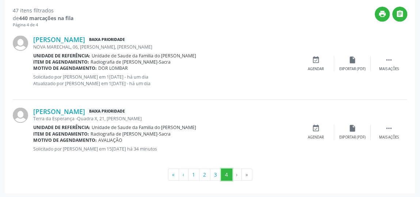
click at [226, 175] on button "4" at bounding box center [226, 175] width 11 height 12
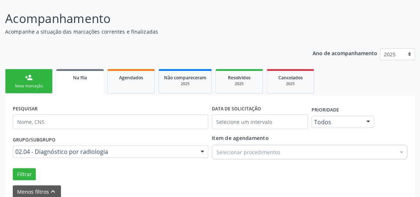
scroll to position [50, 0]
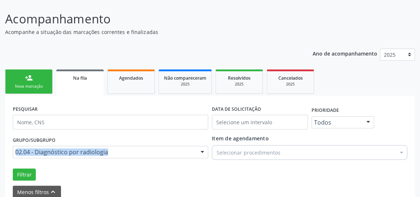
drag, startPoint x: 154, startPoint y: 157, endPoint x: 45, endPoint y: 152, distance: 108.7
click at [22, 156] on div "Grupo/Subgrupo 02.04 - Diagnóstico por radiologia Todos os grupos e subgrupos 0…" at bounding box center [110, 149] width 199 height 29
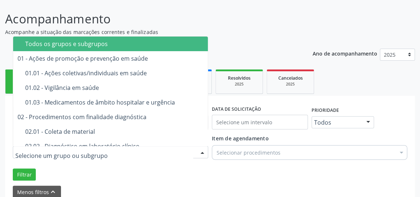
drag, startPoint x: 120, startPoint y: 152, endPoint x: 38, endPoint y: 152, distance: 81.5
click at [101, 41] on div "Todos os grupos e subgrupos" at bounding box center [148, 44] width 247 height 6
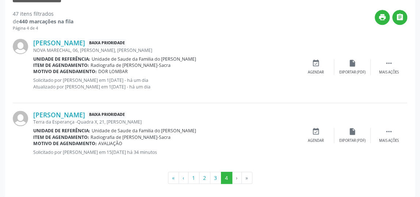
scroll to position [250, 0]
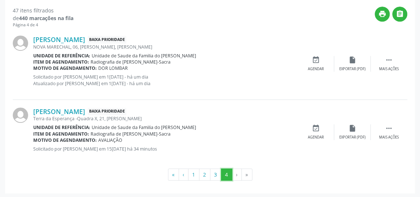
click at [229, 173] on button "4" at bounding box center [226, 175] width 11 height 12
click at [195, 174] on button "1" at bounding box center [193, 175] width 11 height 12
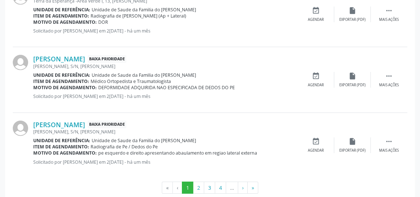
scroll to position [1099, 0]
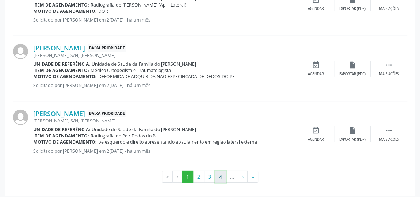
click at [219, 174] on button "4" at bounding box center [220, 177] width 11 height 12
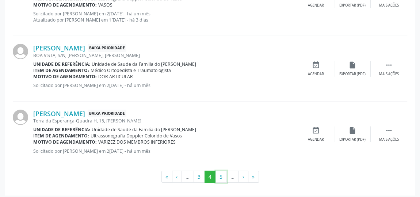
click at [219, 174] on button "5" at bounding box center [221, 177] width 11 height 12
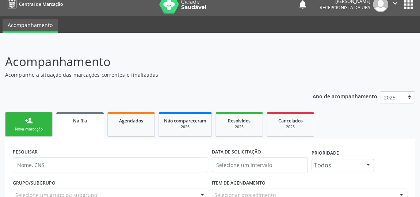
scroll to position [0, 0]
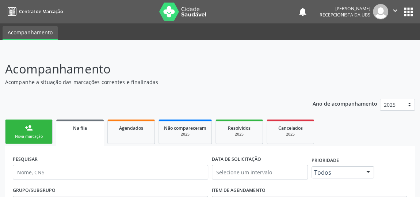
click at [24, 136] on div "Nova marcação" at bounding box center [29, 136] width 37 height 5
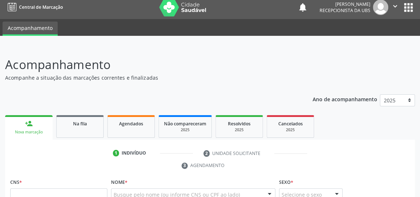
scroll to position [66, 0]
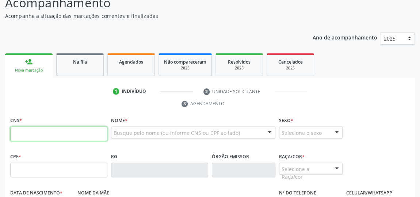
click at [59, 131] on input "text" at bounding box center [58, 133] width 97 height 15
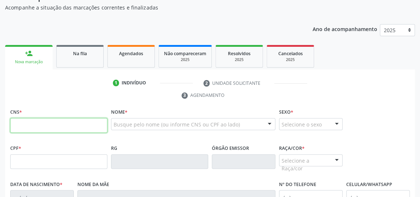
scroll to position [99, 0]
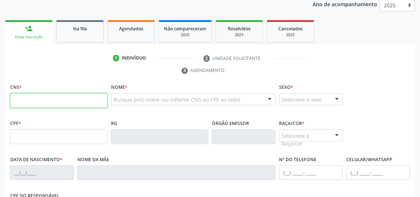
paste input "709 0078 6070 7118"
type input "709 0078 6070 7118"
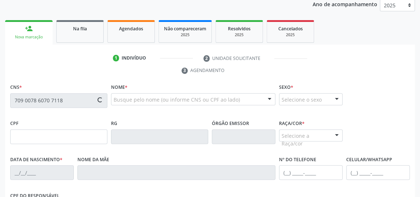
type input "239.944.444-20"
type input "[DATE]"
type input "[PERSON_NAME]"
type input "[PHONE_NUMBER]"
type input "26"
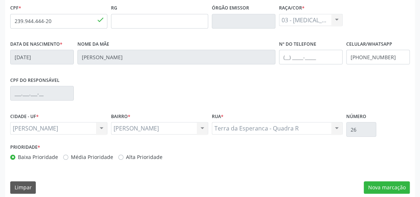
scroll to position [221, 0]
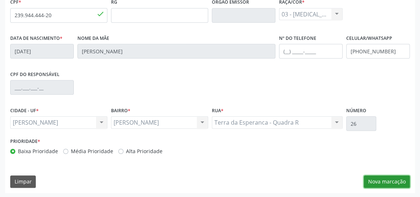
click at [378, 179] on button "Nova marcação" at bounding box center [387, 181] width 46 height 12
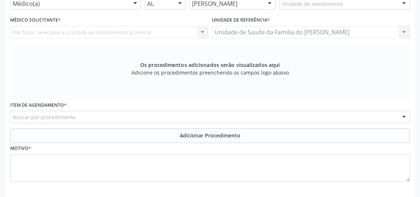
scroll to position [121, 0]
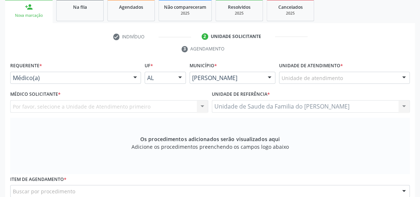
click at [132, 76] on div at bounding box center [135, 78] width 11 height 12
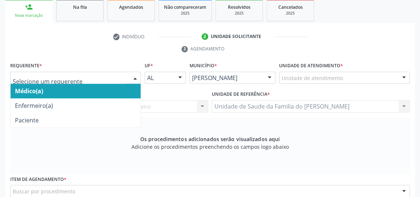
click at [103, 91] on span "Médico(a)" at bounding box center [76, 91] width 130 height 15
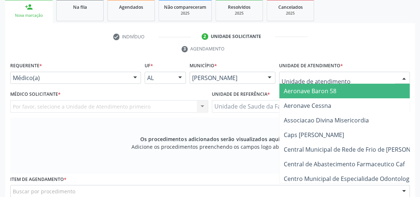
click at [345, 76] on div at bounding box center [344, 78] width 131 height 12
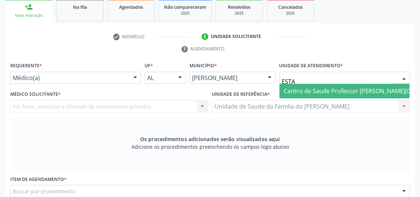
type input "ESTAC"
click at [346, 91] on span "Centro de Saude Professor [PERSON_NAME][GEOGRAPHIC_DATA]" at bounding box center [373, 91] width 179 height 8
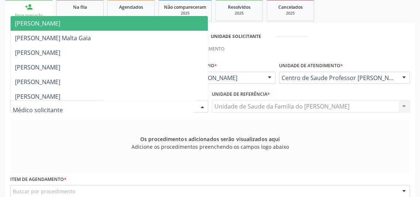
click at [204, 107] on div at bounding box center [202, 107] width 11 height 12
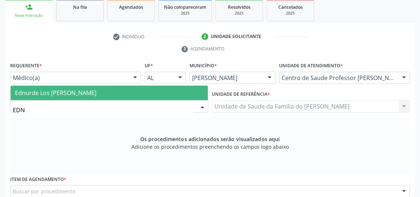
type input "EDNU"
click at [122, 91] on span "Ednurde Los [PERSON_NAME]" at bounding box center [109, 93] width 197 height 15
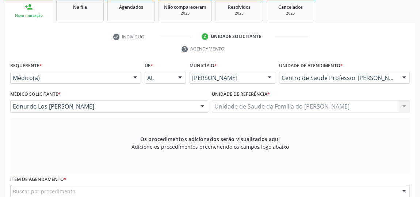
scroll to position [221, 0]
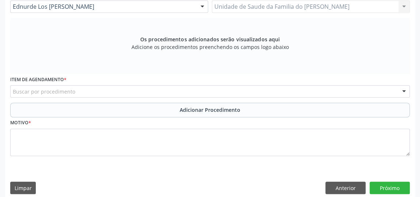
click at [119, 90] on div "Buscar por procedimento" at bounding box center [210, 91] width 400 height 12
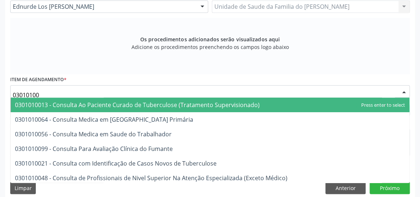
type input "030101004"
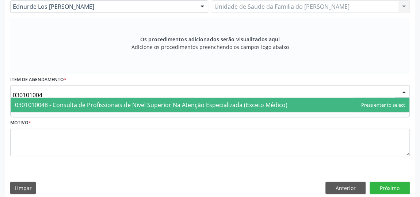
click at [120, 106] on span "0301010048 - Consulta de Profissionais de Nivel Superior Na Atenção Especializa…" at bounding box center [151, 105] width 273 height 8
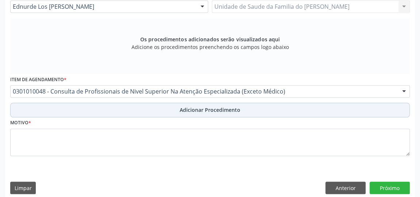
click at [117, 108] on button "Adicionar Procedimento" at bounding box center [210, 110] width 400 height 15
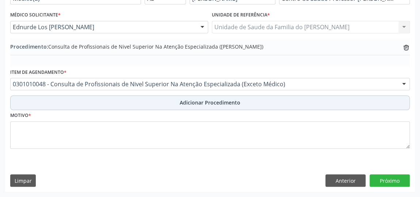
scroll to position [199, 0]
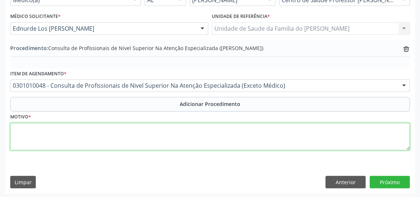
click at [96, 127] on textarea at bounding box center [210, 137] width 400 height 28
drag, startPoint x: 140, startPoint y: 139, endPoint x: 138, endPoint y: 145, distance: 6.8
click at [140, 139] on textarea "FISIOTERAPIA 20 SESSOES" at bounding box center [210, 137] width 400 height 28
click at [68, 127] on textarea "FISIOTERAPIA 20 SESSOES" at bounding box center [210, 137] width 400 height 28
type textarea "FISIOTERAPIA 20 SESSÕES"
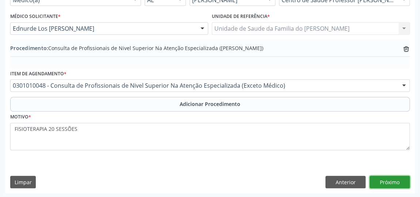
click at [399, 180] on button "Próximo" at bounding box center [390, 182] width 40 height 12
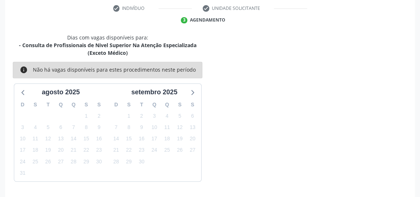
scroll to position [171, 0]
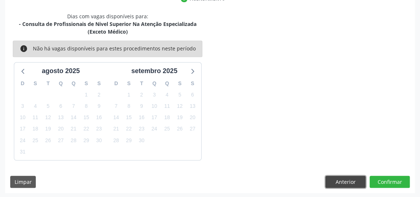
click at [332, 178] on button "Anterior" at bounding box center [346, 182] width 40 height 12
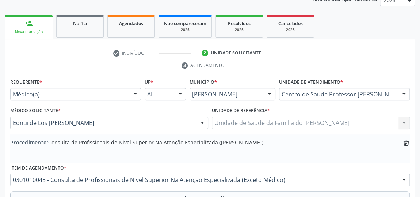
scroll to position [199, 0]
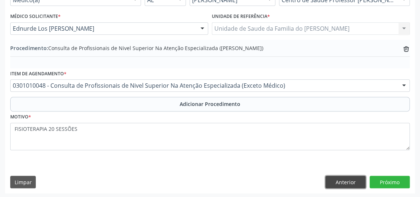
click at [338, 182] on button "Anterior" at bounding box center [346, 182] width 40 height 12
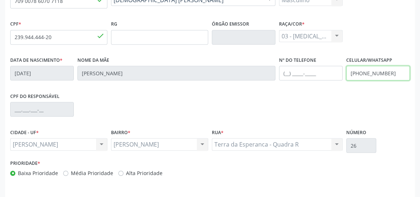
click at [391, 73] on input "[PHONE_NUMBER]" at bounding box center [379, 73] width 64 height 15
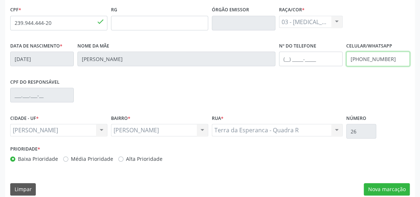
scroll to position [221, 0]
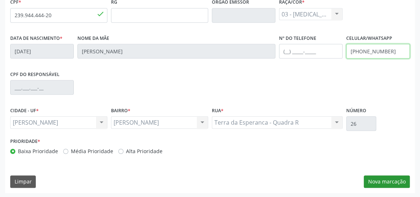
type input "[PHONE_NUMBER]"
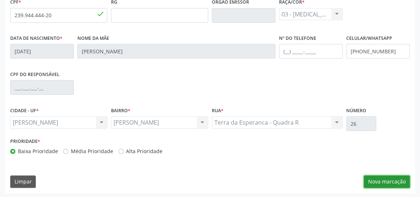
click at [389, 179] on button "Nova marcação" at bounding box center [387, 181] width 46 height 12
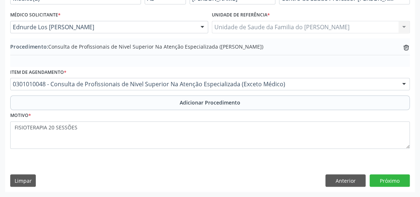
scroll to position [199, 0]
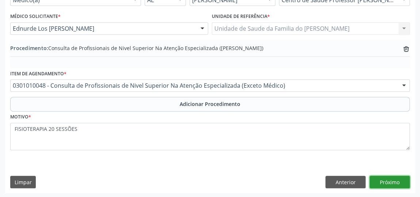
click at [389, 181] on button "Próximo" at bounding box center [390, 182] width 40 height 12
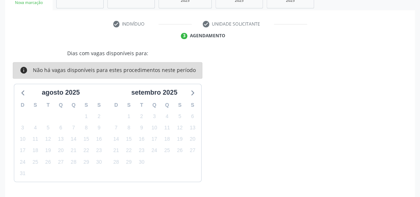
scroll to position [155, 0]
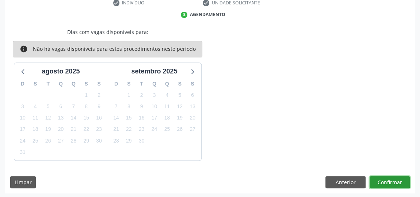
click at [389, 181] on button "Confirmar" at bounding box center [390, 182] width 40 height 12
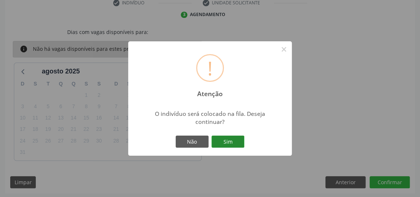
click at [236, 142] on button "Sim" at bounding box center [228, 142] width 33 height 12
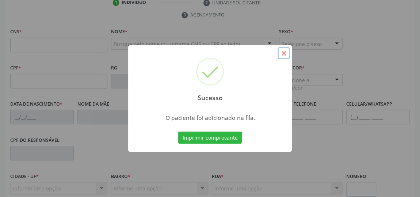
click at [281, 54] on button "×" at bounding box center [284, 53] width 12 height 12
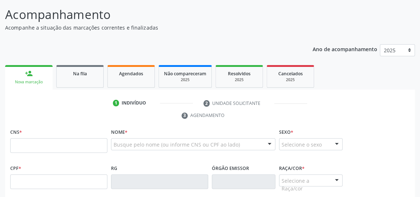
scroll to position [0, 0]
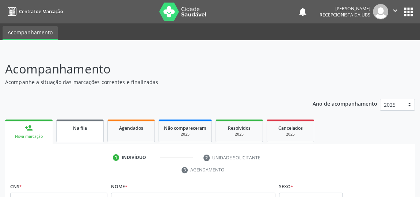
click at [84, 134] on link "Na fila" at bounding box center [80, 131] width 48 height 23
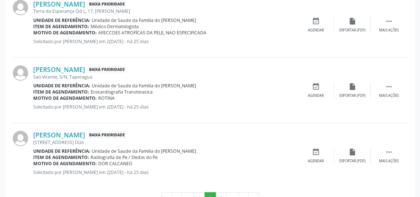
scroll to position [1040, 0]
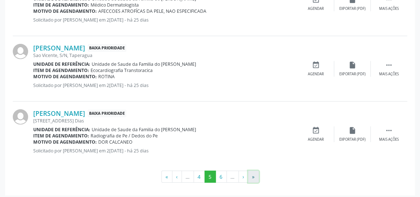
click at [251, 171] on button "»" at bounding box center [253, 177] width 11 height 12
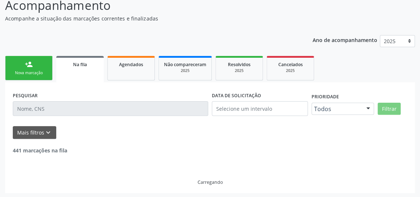
scroll to position [453, 0]
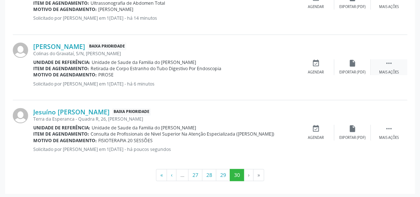
click at [390, 70] on div "Mais ações" at bounding box center [389, 72] width 20 height 5
click at [352, 71] on div "Editar" at bounding box center [353, 72] width 12 height 5
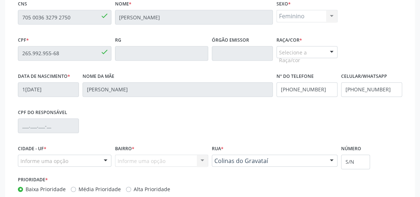
scroll to position [230, 0]
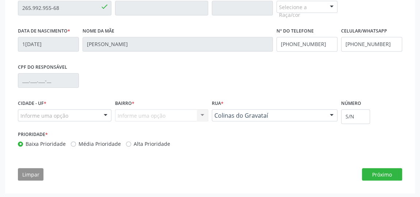
click at [109, 115] on div at bounding box center [105, 116] width 11 height 12
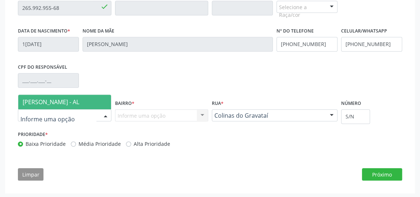
click at [79, 98] on span "[PERSON_NAME] - AL" at bounding box center [51, 102] width 57 height 8
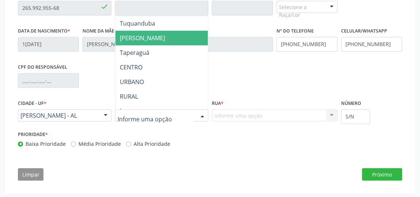
click at [142, 37] on span "[PERSON_NAME]" at bounding box center [142, 38] width 45 height 8
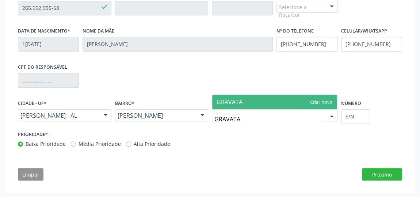
type input "GRAVATAI"
click at [247, 102] on span "GRAVATAI" at bounding box center [274, 102] width 125 height 15
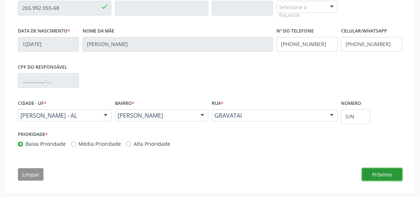
click at [389, 173] on button "Próximo" at bounding box center [382, 174] width 40 height 12
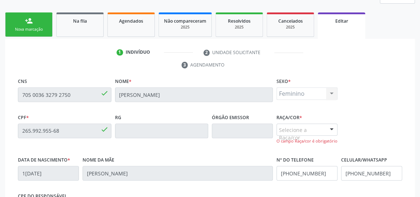
scroll to position [97, 0]
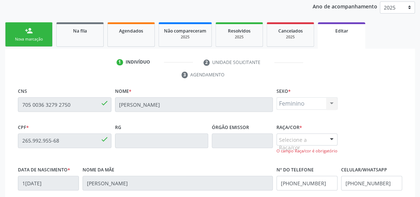
click at [330, 102] on div "Feminino Masculino Feminino Nenhum resultado encontrado para: " " Não há nenhum…" at bounding box center [307, 103] width 61 height 12
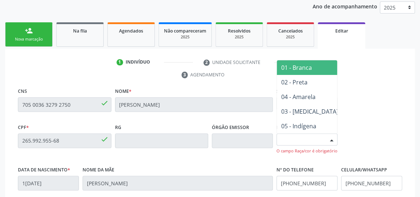
click at [329, 143] on div at bounding box center [331, 140] width 11 height 12
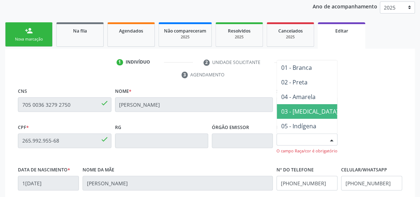
click at [312, 112] on span "03 - [MEDICAL_DATA]" at bounding box center [310, 111] width 66 height 15
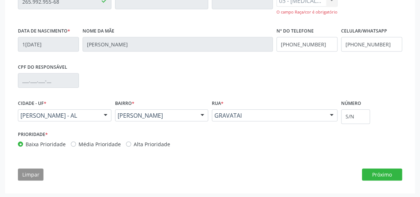
scroll to position [237, 0]
click at [388, 172] on button "Próximo" at bounding box center [382, 174] width 40 height 12
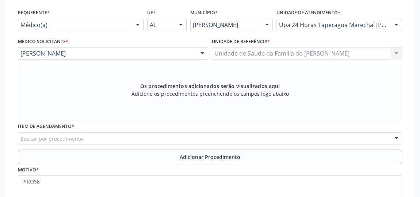
scroll to position [170, 0]
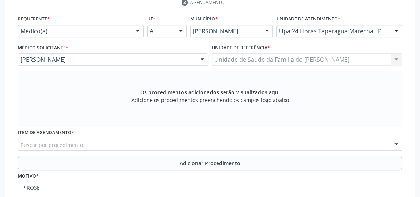
click at [129, 144] on div "Buscar por procedimento" at bounding box center [210, 145] width 385 height 12
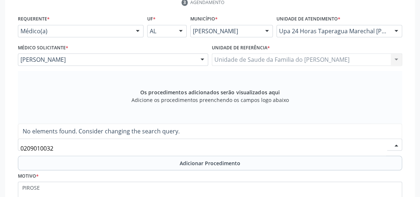
type input "020901003"
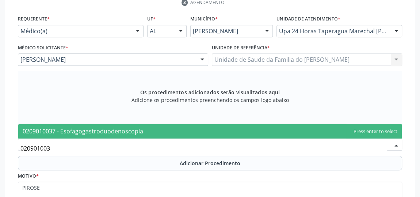
click at [135, 127] on span "0209010037 - Esofagogastroduodenoscopia" at bounding box center [83, 131] width 121 height 8
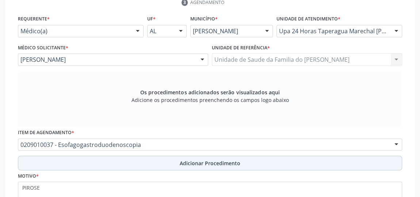
click at [137, 162] on button "Adicionar Procedimento" at bounding box center [210, 163] width 385 height 15
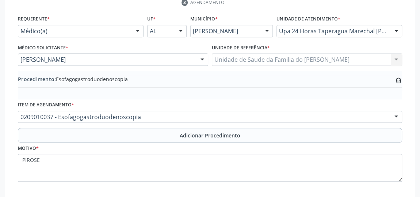
scroll to position [208, 0]
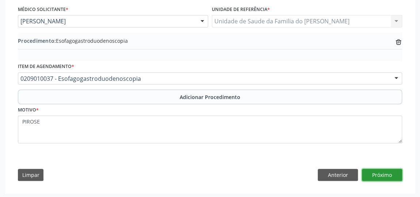
click at [379, 175] on button "Próximo" at bounding box center [382, 175] width 40 height 12
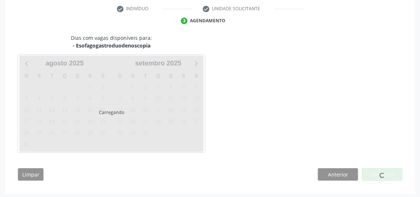
scroll to position [173, 0]
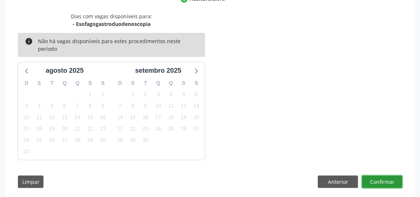
click at [378, 175] on button "Confirmar" at bounding box center [382, 181] width 40 height 12
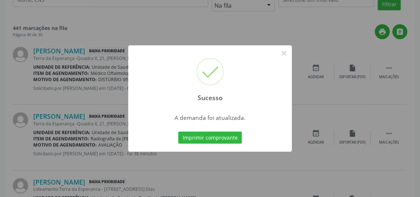
scroll to position [0, 0]
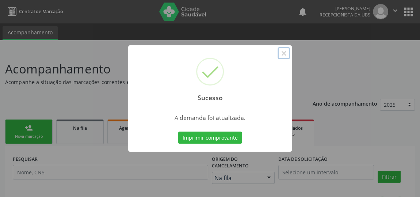
drag, startPoint x: 283, startPoint y: 56, endPoint x: 277, endPoint y: 65, distance: 11.5
click at [283, 56] on button "×" at bounding box center [284, 53] width 12 height 12
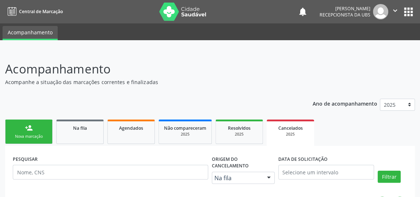
click at [386, 13] on img at bounding box center [380, 11] width 15 height 15
click at [398, 10] on icon "" at bounding box center [395, 11] width 8 height 8
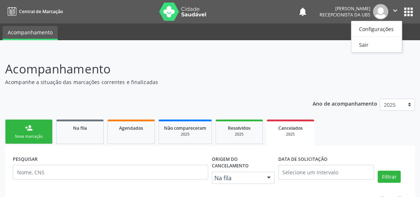
click at [292, 83] on header "Acompanhamento Acompanhe a situação das marcações correntes e finalizadas Relat…" at bounding box center [210, 73] width 410 height 26
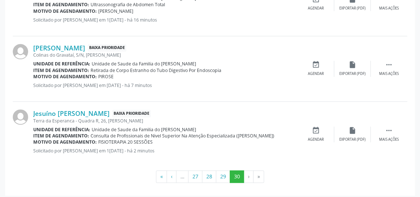
scroll to position [439, 0]
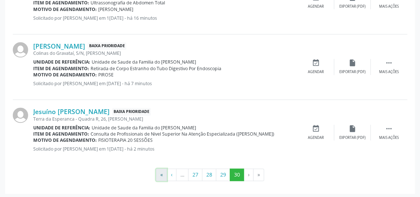
click at [162, 174] on button "«" at bounding box center [161, 175] width 11 height 12
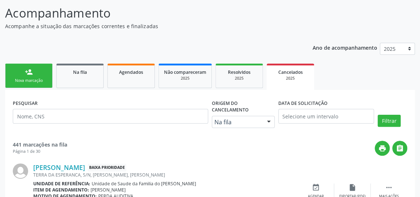
scroll to position [33, 0]
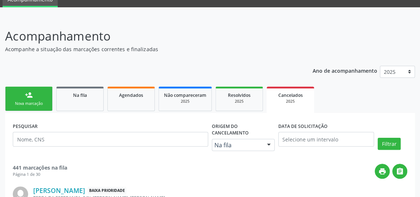
click at [18, 96] on link "person_add Nova marcação" at bounding box center [29, 99] width 48 height 24
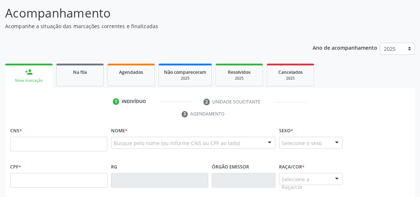
scroll to position [66, 0]
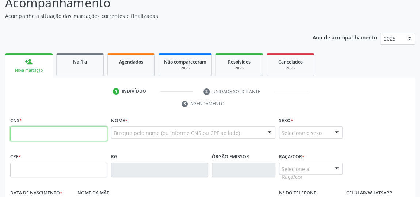
paste input "700 2094 4331 7721"
type input "700 2094 4331 7721"
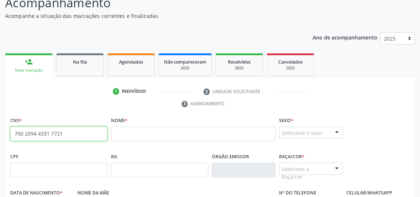
drag, startPoint x: 65, startPoint y: 135, endPoint x: 0, endPoint y: 134, distance: 65.1
click at [0, 134] on div "Acompanhamento Acompanhe a situação das marcações correntes e finalizadas Relat…" at bounding box center [210, 168] width 420 height 368
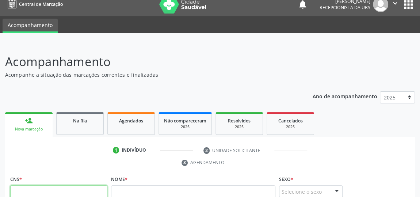
scroll to position [0, 0]
